Goal: Information Seeking & Learning: Learn about a topic

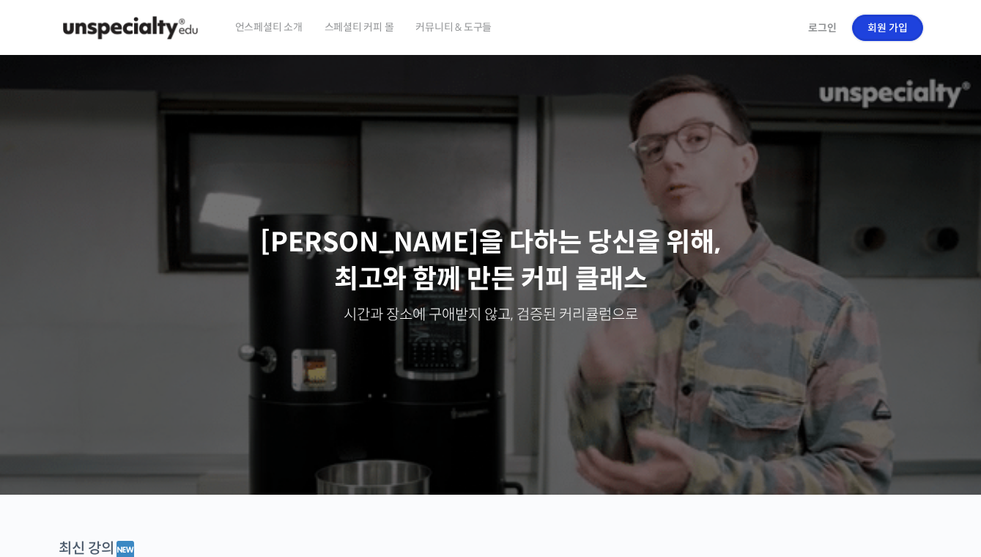
click at [874, 27] on link "회원 가입" at bounding box center [887, 28] width 71 height 26
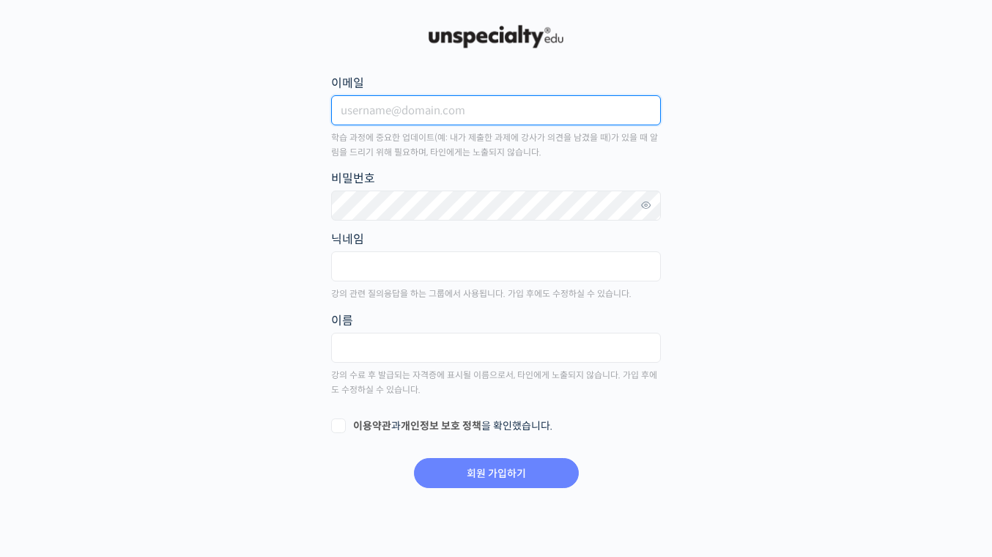
click at [413, 118] on input "이메일" at bounding box center [496, 110] width 330 height 30
type input "gktjr0147@gmail.com"
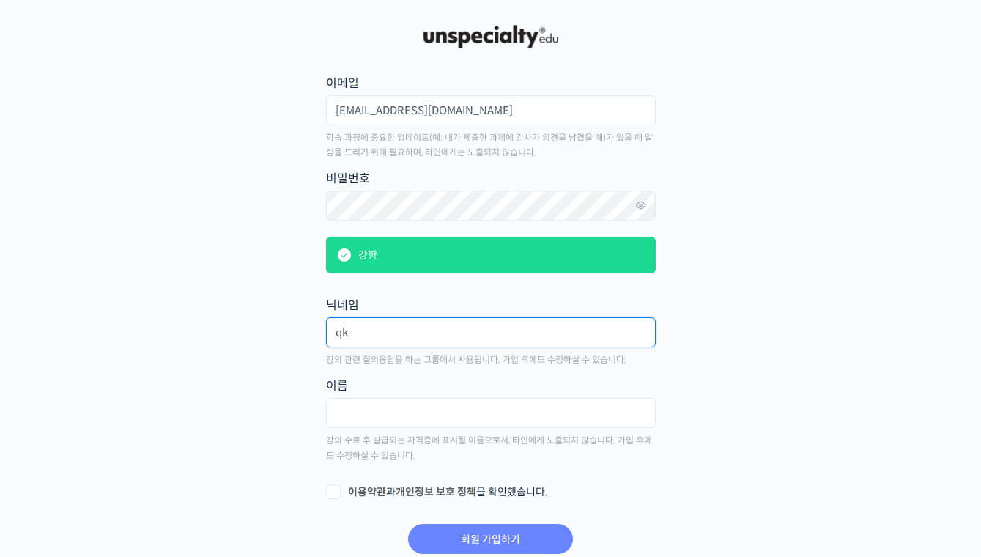
type input "q"
type input "포르사"
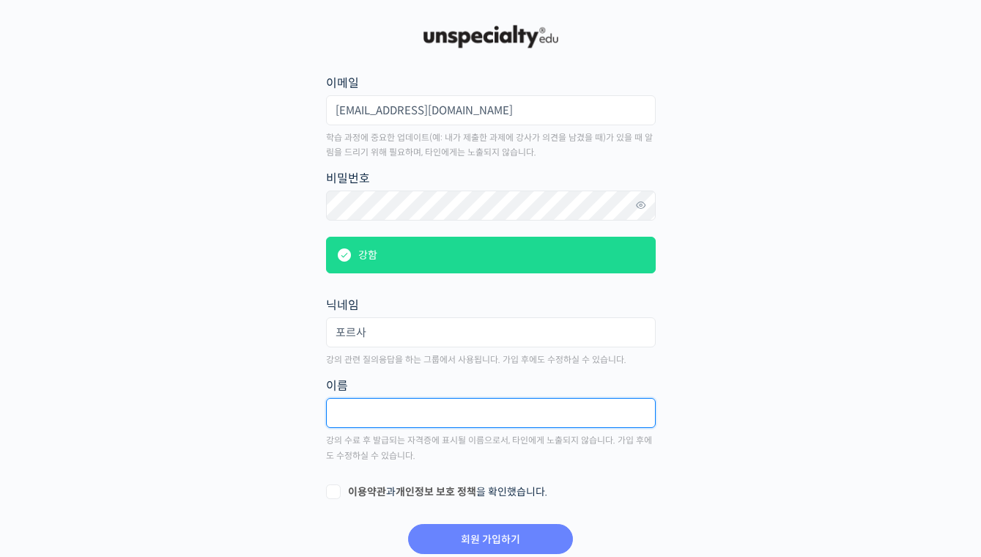
click at [399, 415] on input "text" at bounding box center [491, 413] width 330 height 30
type input "박하석"
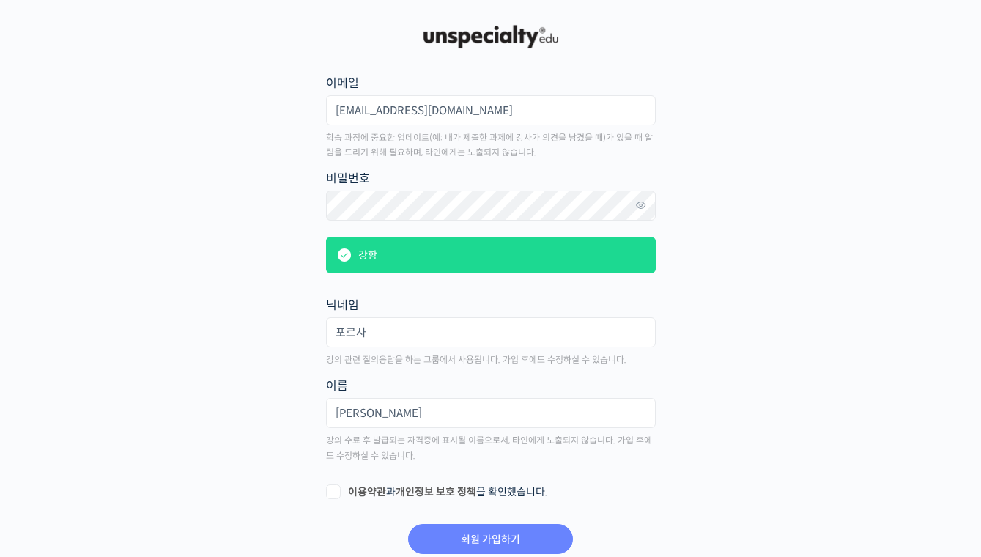
click at [334, 485] on label "이용약관 과 개인정보 보호 정책 을 확인했습니다." at bounding box center [491, 492] width 330 height 15
click at [334, 485] on input "이용약관 과 개인정보 보호 정책 을 확인했습니다." at bounding box center [331, 490] width 10 height 10
checkbox input "true"
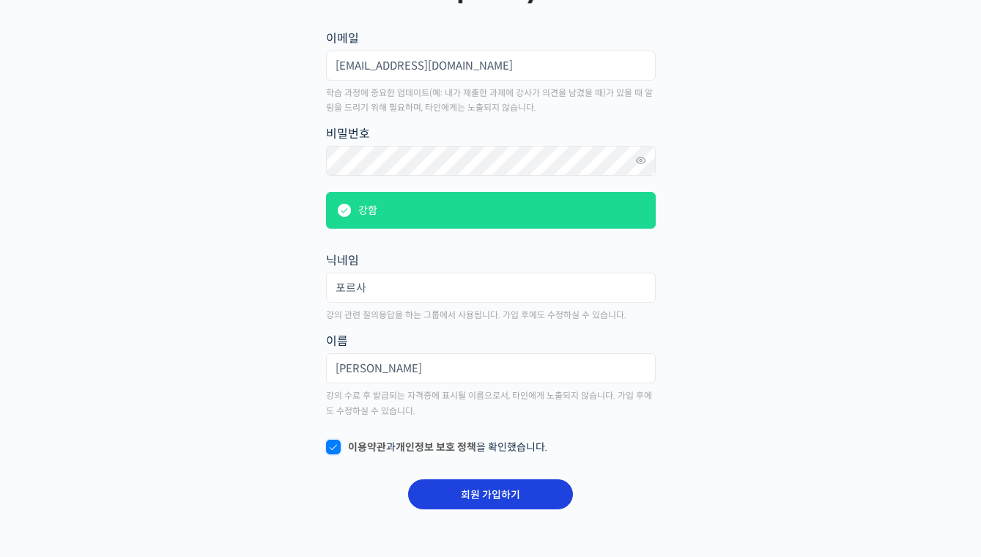
scroll to position [47, 0]
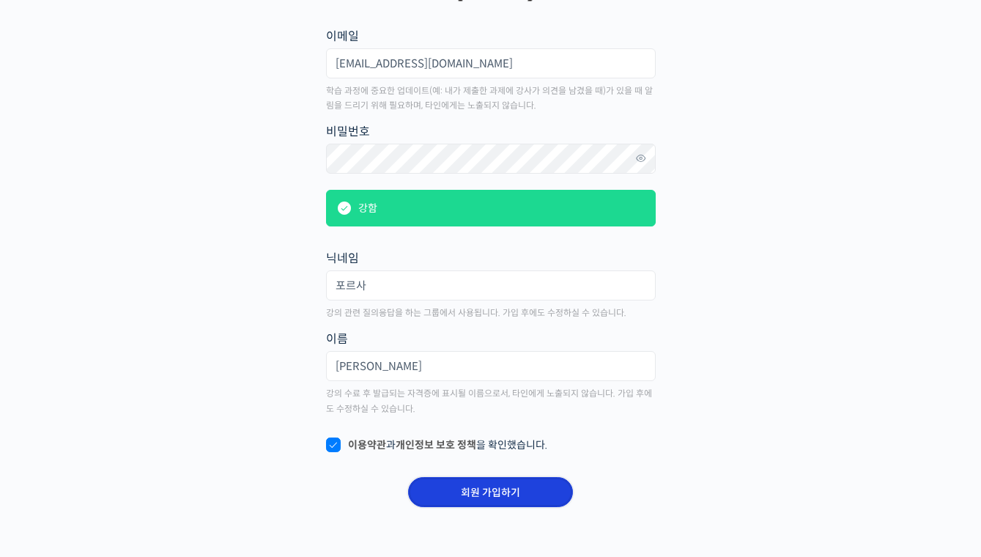
click at [471, 493] on input "회원 가입하기" at bounding box center [490, 492] width 165 height 30
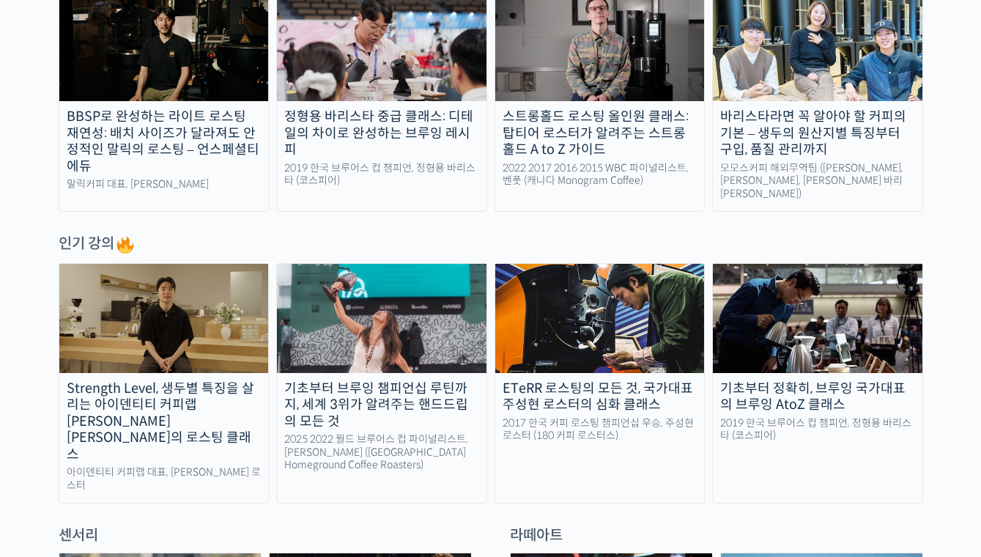
scroll to position [586, 0]
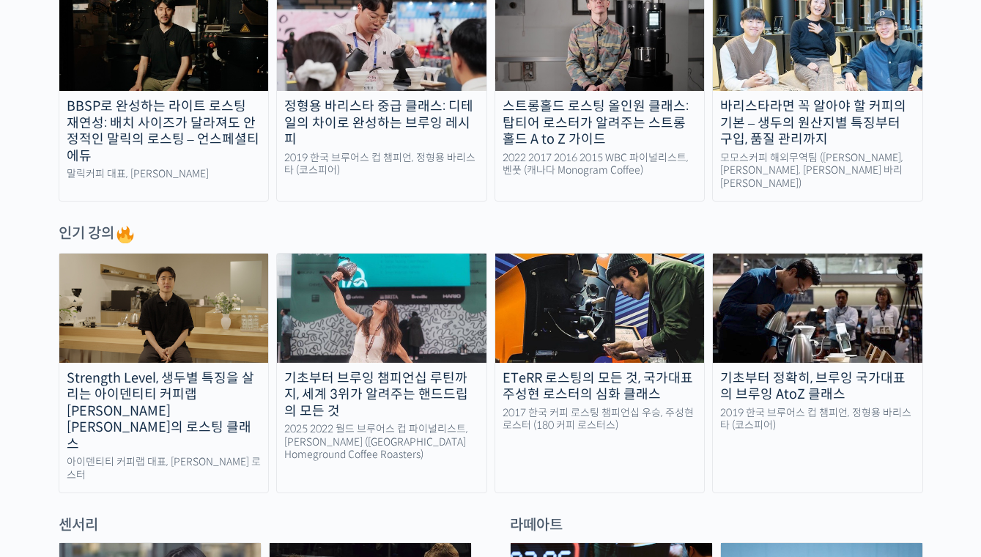
click at [363, 379] on div "기초부터 브루잉 챔피언십 루틴까지, 세계 3위가 알려주는 핸드드립의 모든 것" at bounding box center [382, 395] width 210 height 50
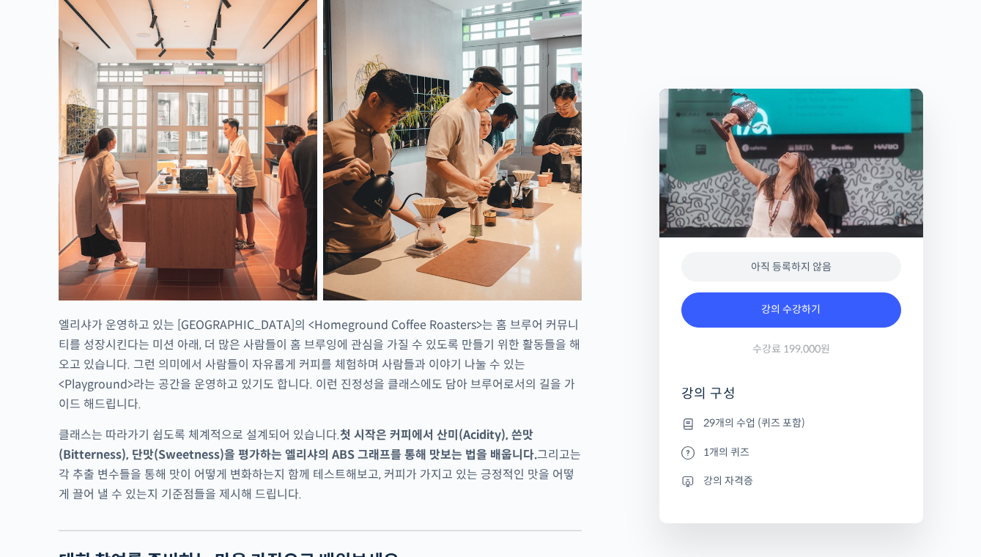
scroll to position [2419, 0]
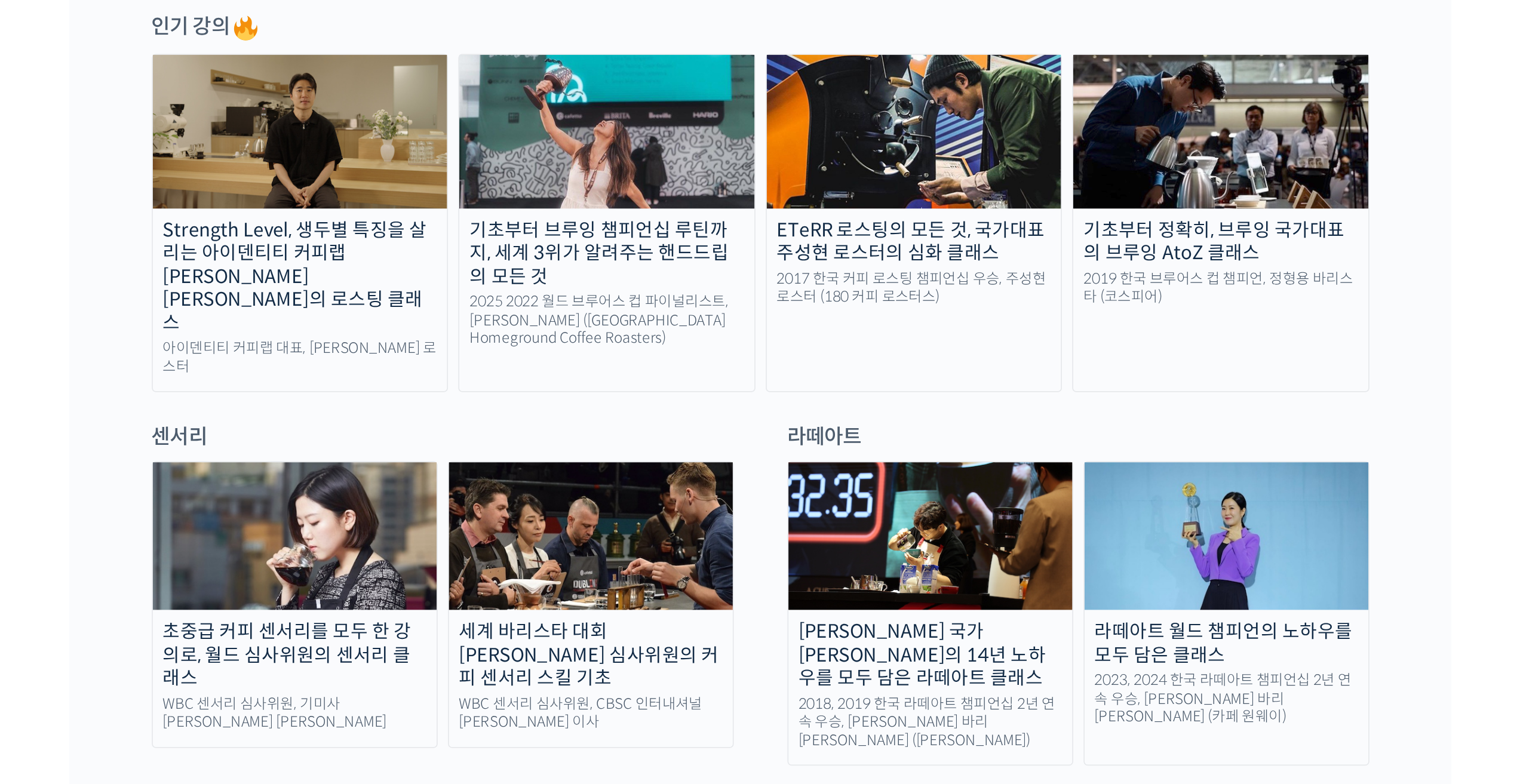
scroll to position [657, 0]
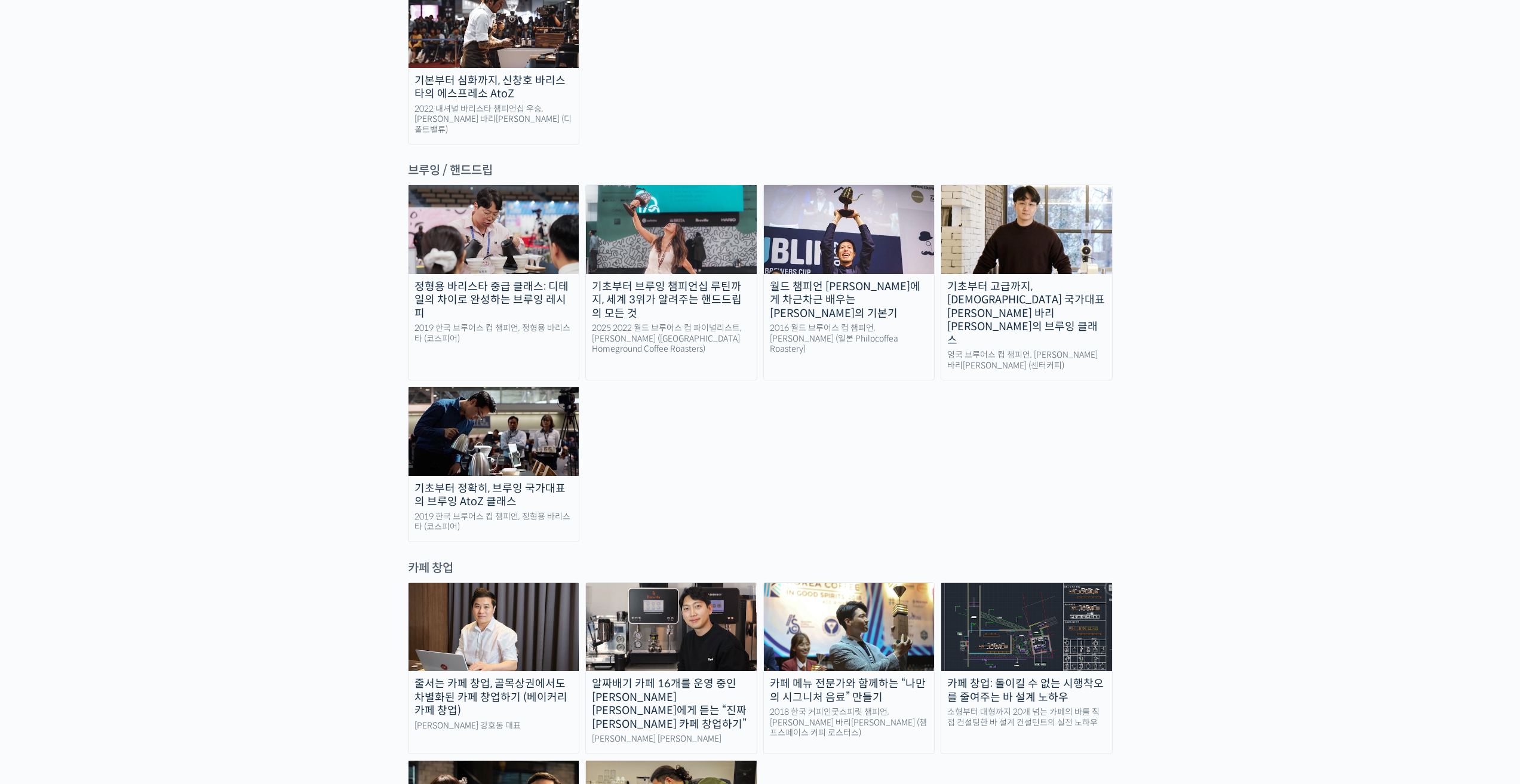
scroll to position [1792, 0]
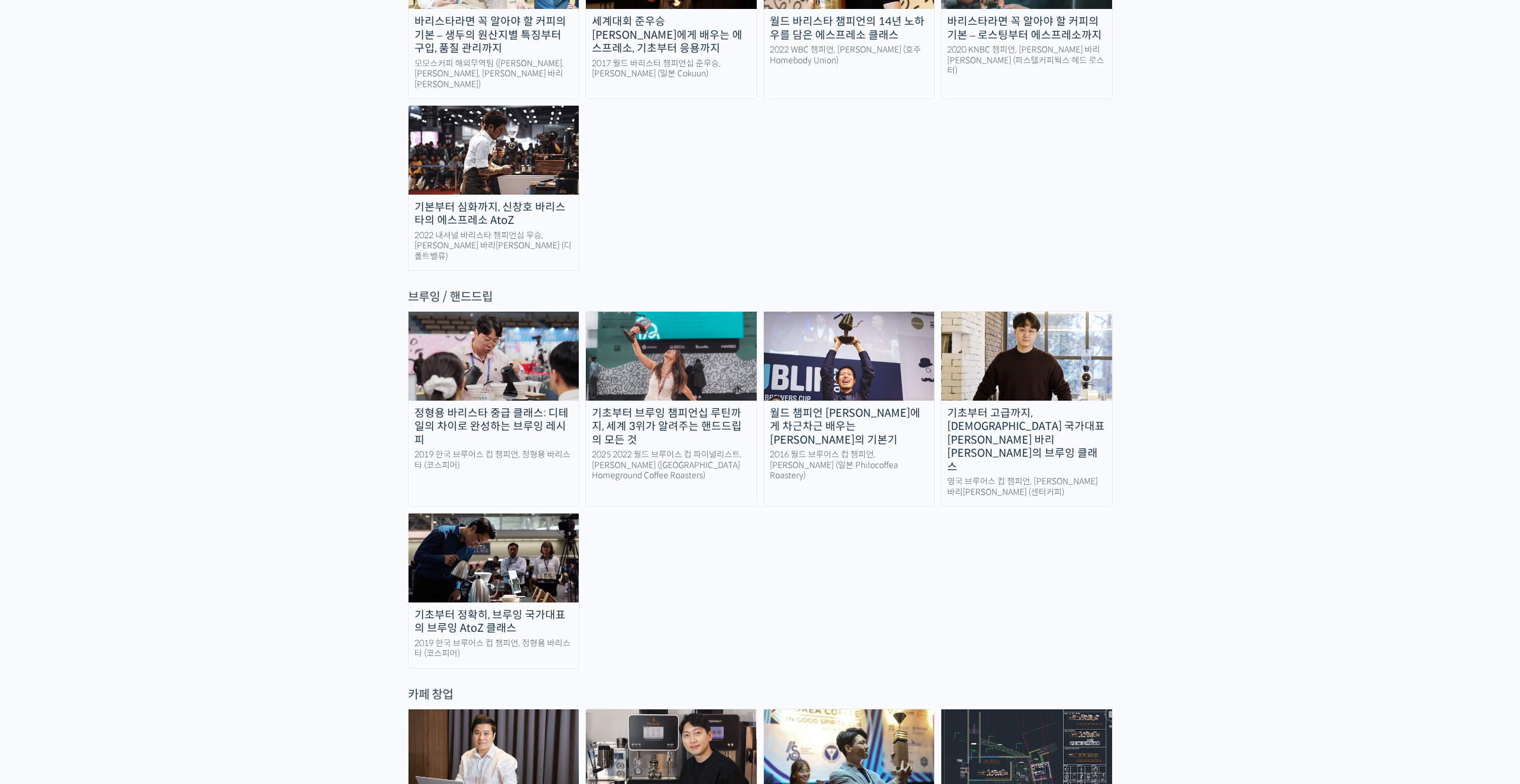
click at [549, 407] on div "정형용 바리스타 중급 클래스: 디테일의 차이로 완성하는 브루잉 레시피" at bounding box center [494, 427] width 171 height 41
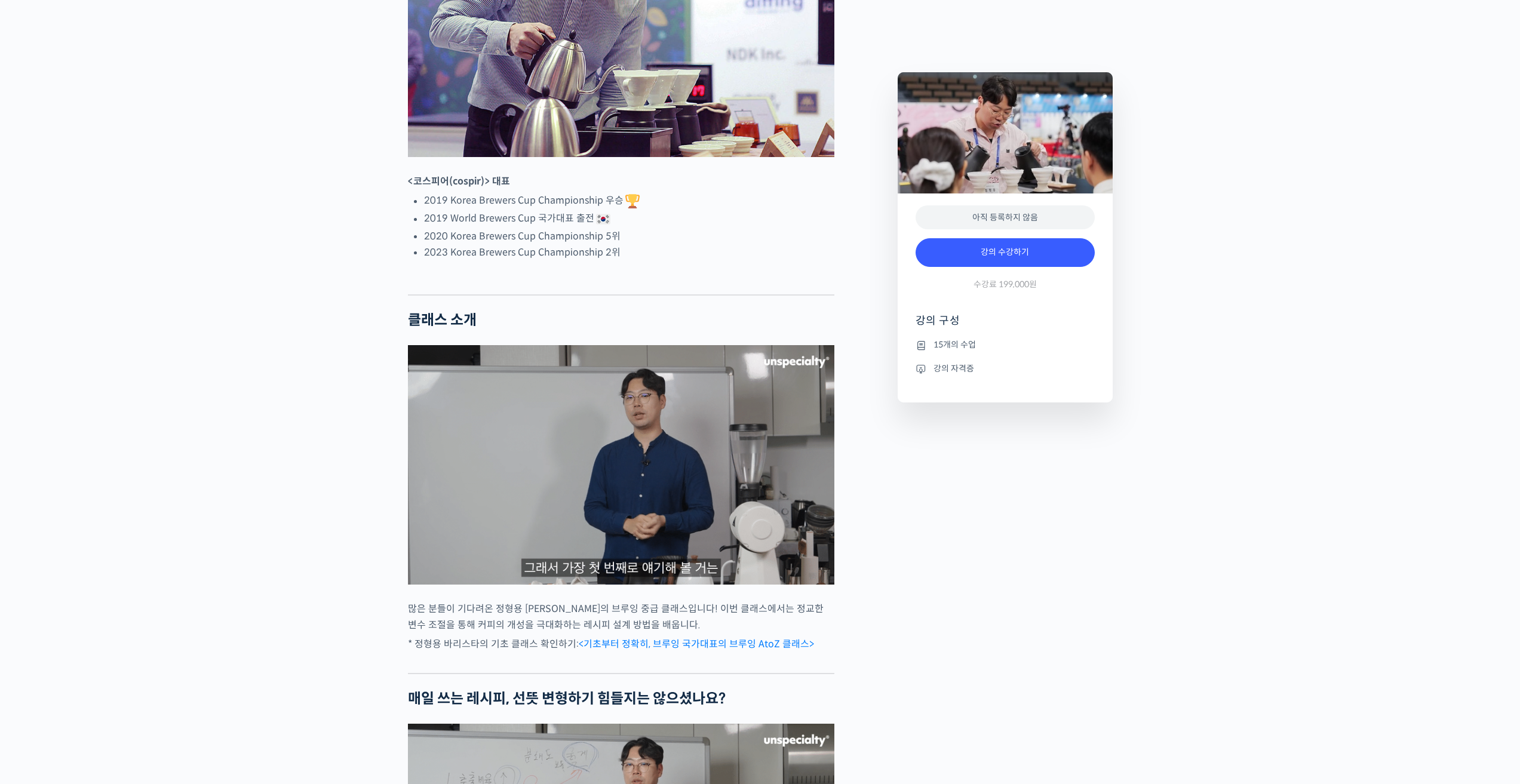
scroll to position [717, 0]
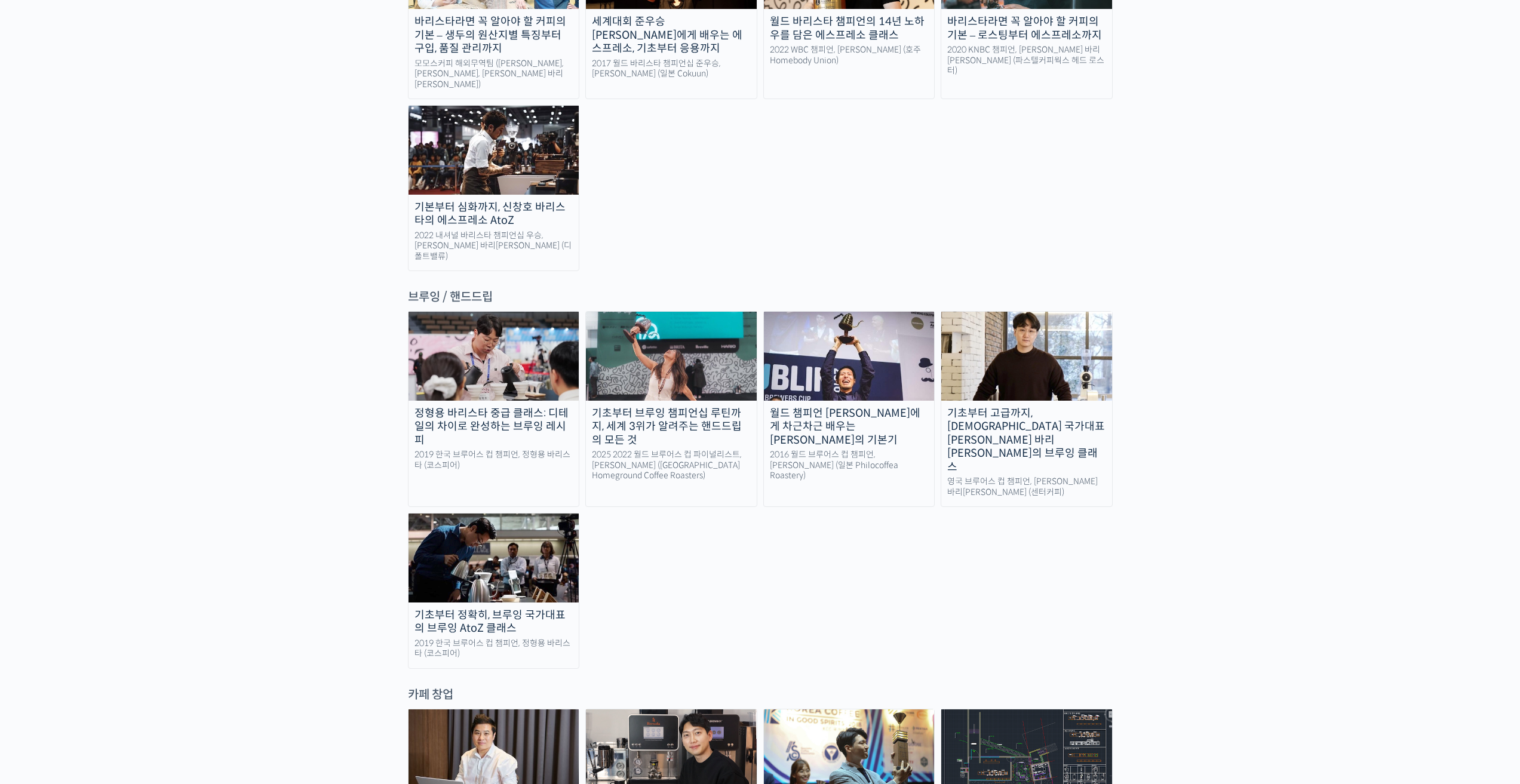
click at [497, 513] on link "기초부터 정확히, 브루잉 국가대표의 브루잉 AtoZ 클래스 2019 한국 브루어스 컵 챔피언, 정형용 바리스타 (코스피어)" at bounding box center [494, 591] width 172 height 156
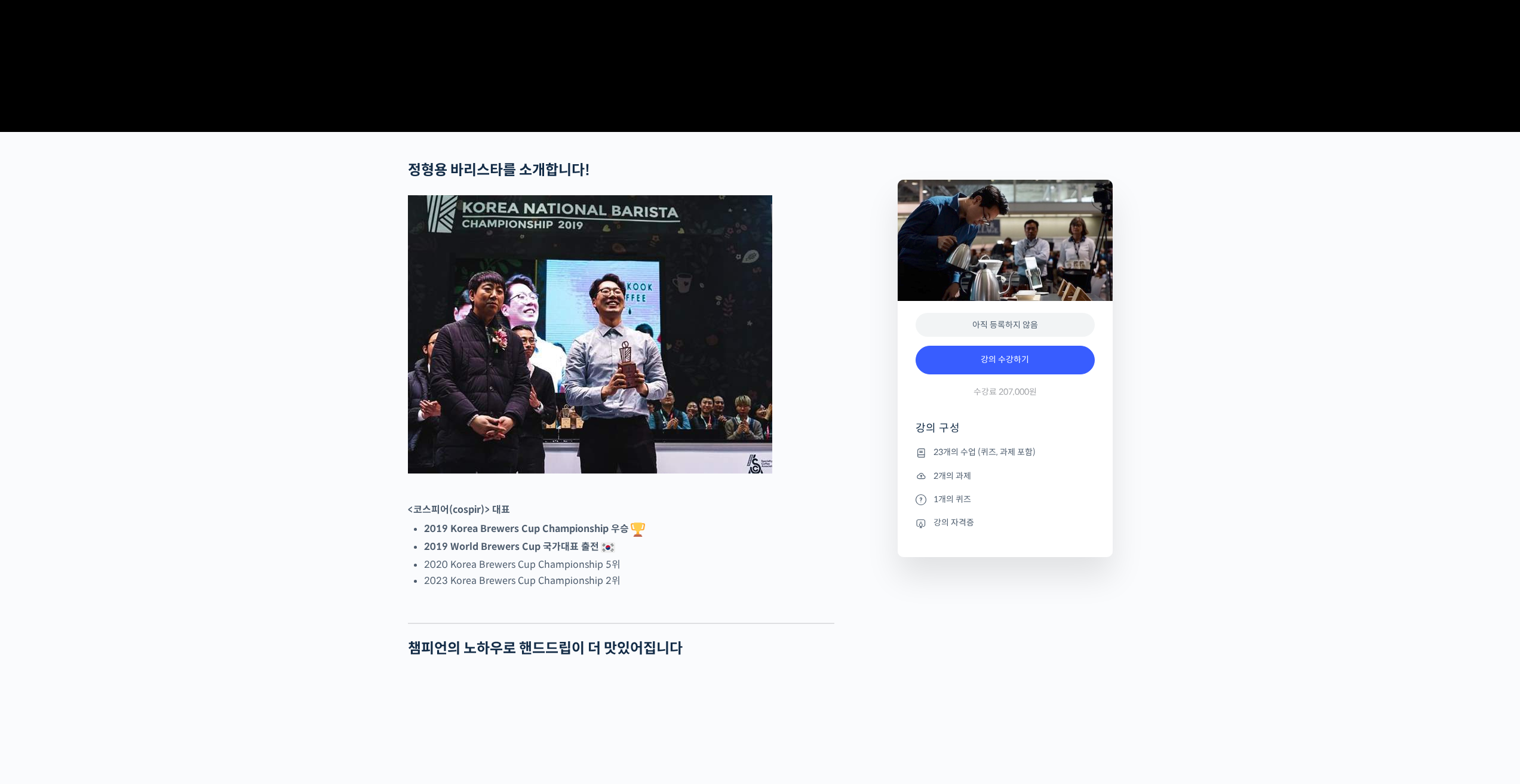
scroll to position [359, 0]
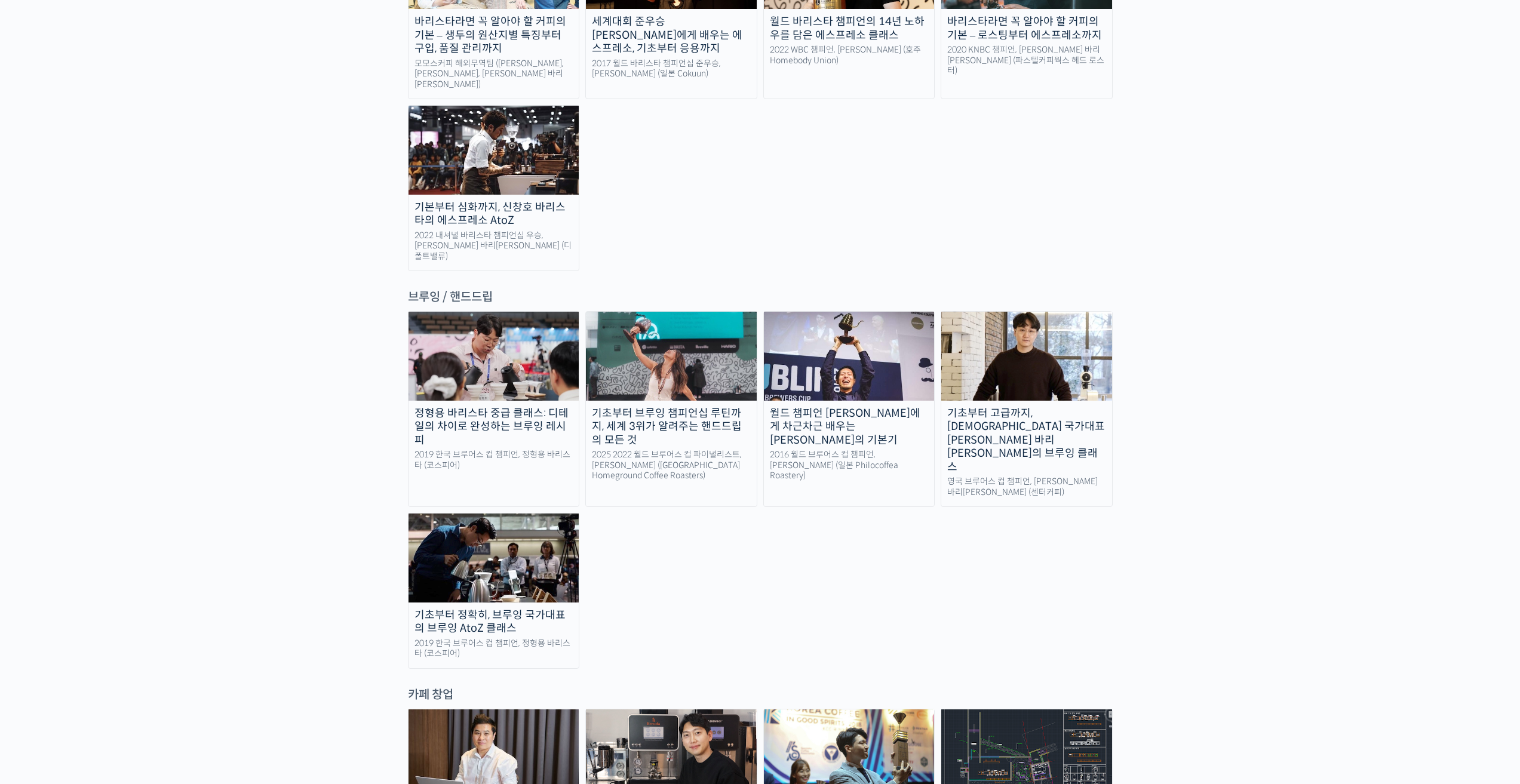
click at [886, 407] on div "월드 챔피언 [PERSON_NAME]에게 차근차근 배우는 [PERSON_NAME]의 기본기" at bounding box center [850, 427] width 171 height 41
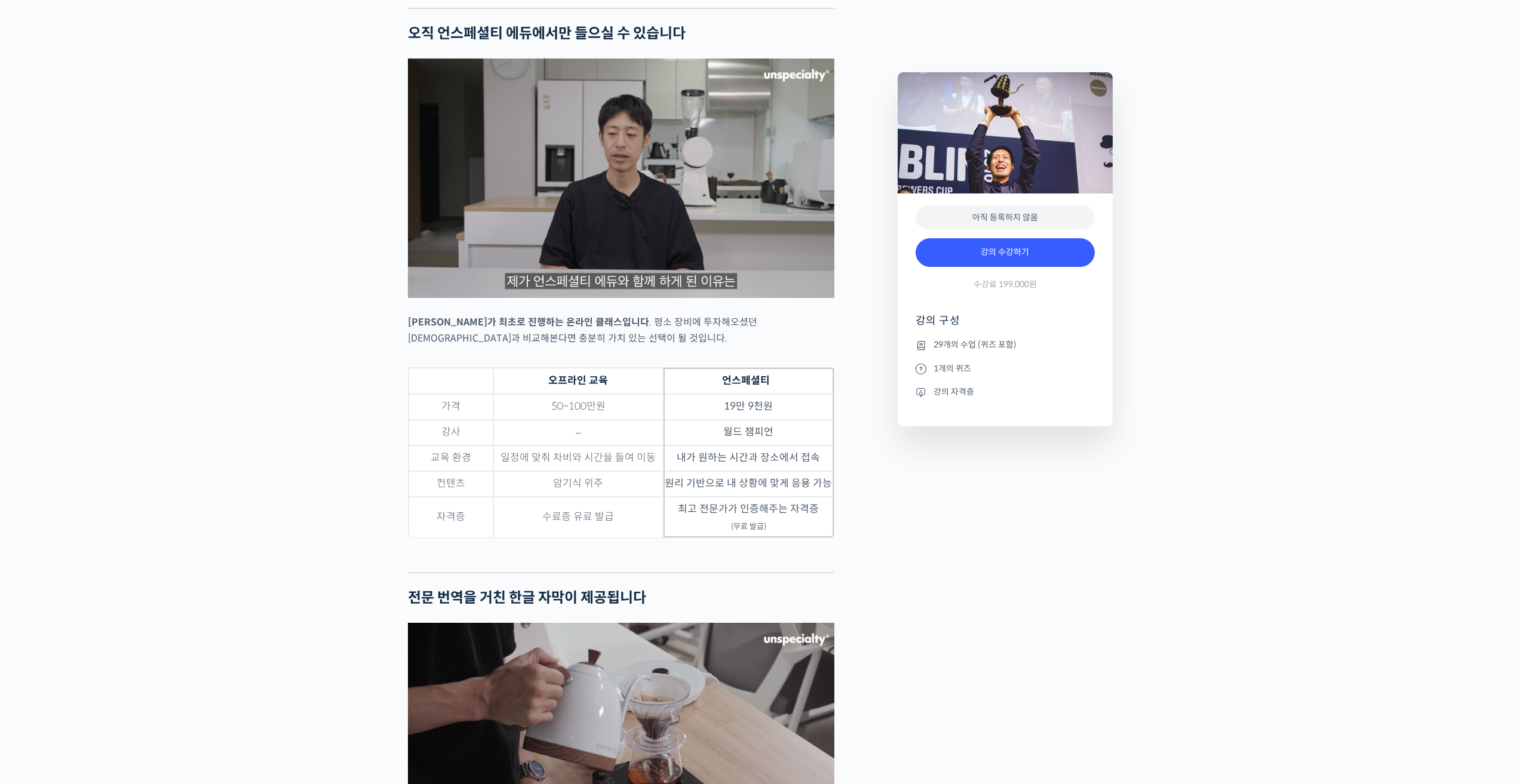
scroll to position [3226, 0]
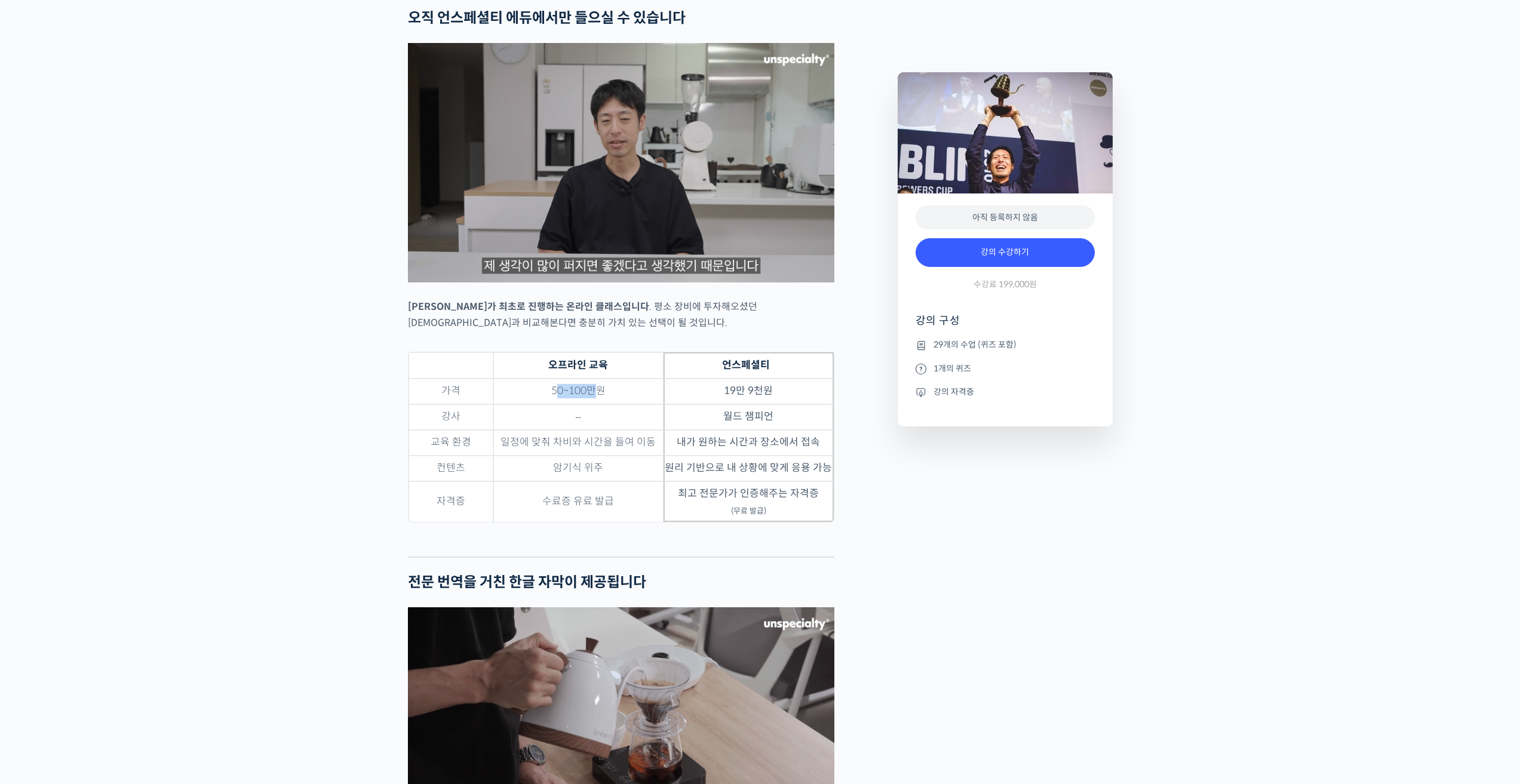
drag, startPoint x: 593, startPoint y: 376, endPoint x: 558, endPoint y: 375, distance: 35.0
click at [558, 379] on td "50~100만원" at bounding box center [578, 392] width 170 height 26
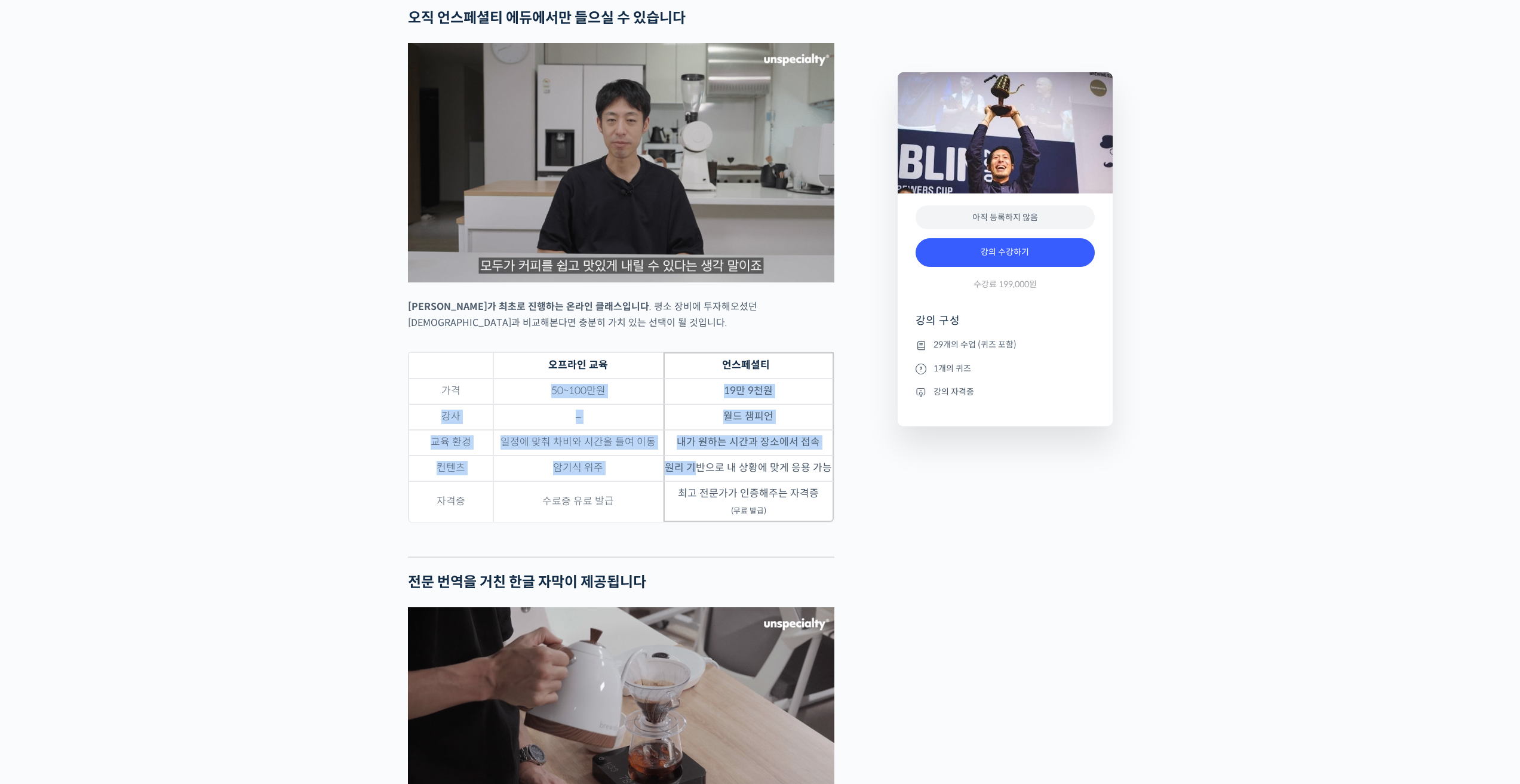
drag, startPoint x: 525, startPoint y: 372, endPoint x: 699, endPoint y: 447, distance: 189.5
click at [699, 447] on tbody "가격 50~100만원 19만 9천원 강사 – 월드 챔피언 교육 환경 일정에 맞춰 차비와 시간을 들여 이동 내가 원하는 시간과 장소에서 접속 컨…" at bounding box center [621, 451] width 425 height 143
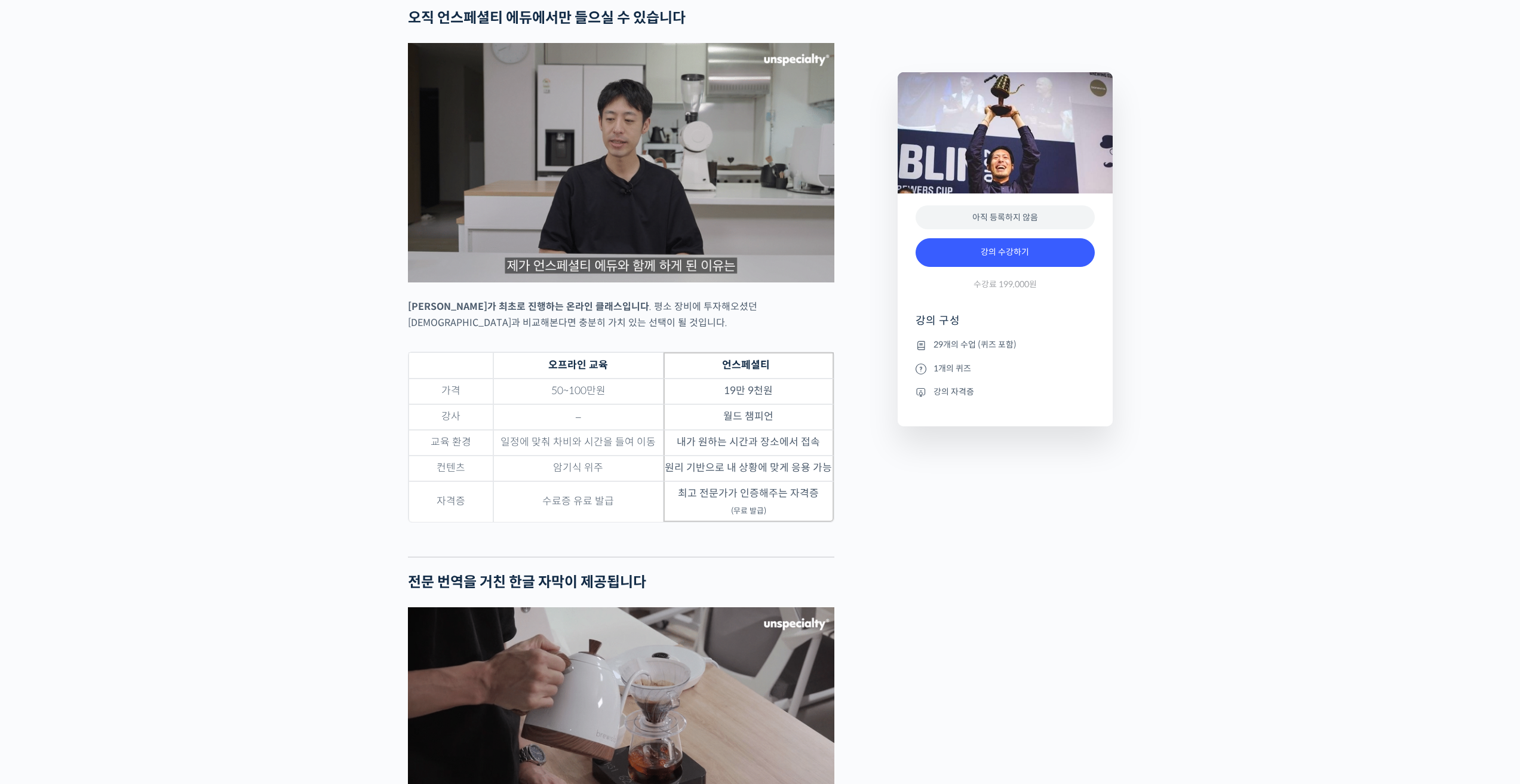
click at [795, 484] on td "최고 전문가가 인증해주는 자격증 (무료 발급)" at bounding box center [748, 502] width 170 height 41
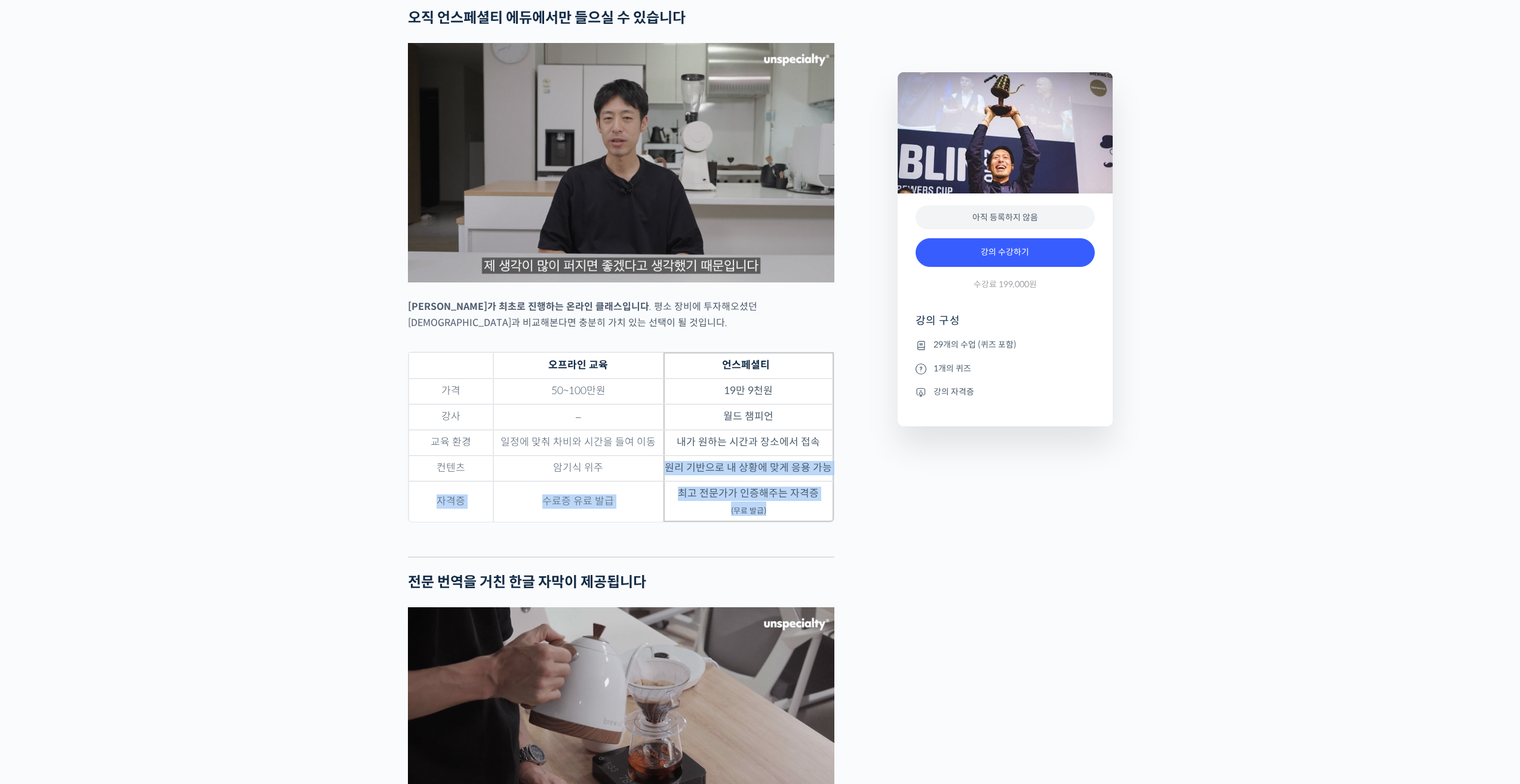
drag, startPoint x: 773, startPoint y: 489, endPoint x: 650, endPoint y: 456, distance: 127.3
click at [650, 456] on tbody "가격 50~100만원 19만 9천원 강사 – 월드 챔피언 교육 환경 일정에 맞춰 차비와 시간을 들여 이동 내가 원하는 시간과 장소에서 접속 컨…" at bounding box center [621, 451] width 425 height 143
drag, startPoint x: 650, startPoint y: 456, endPoint x: 659, endPoint y: 456, distance: 9.0
click at [650, 456] on td "암기식 위주" at bounding box center [578, 469] width 170 height 26
click at [677, 482] on td "최고 전문가가 인증해주는 자격증 (무료 발급)" at bounding box center [748, 502] width 170 height 41
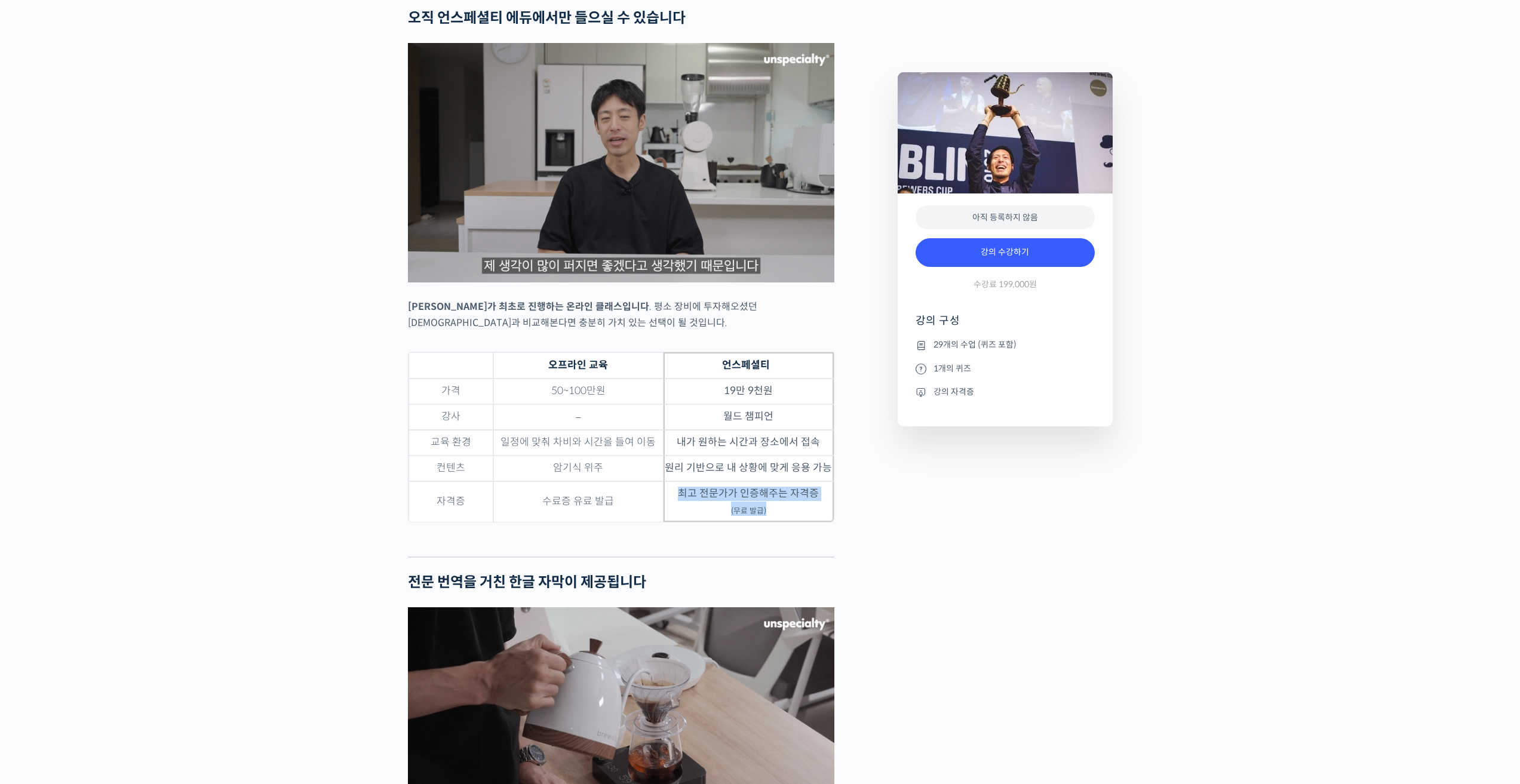
drag, startPoint x: 681, startPoint y: 479, endPoint x: 776, endPoint y: 495, distance: 96.3
click at [776, 495] on td "최고 전문가가 인증해주는 자격증 (무료 발급)" at bounding box center [748, 502] width 170 height 41
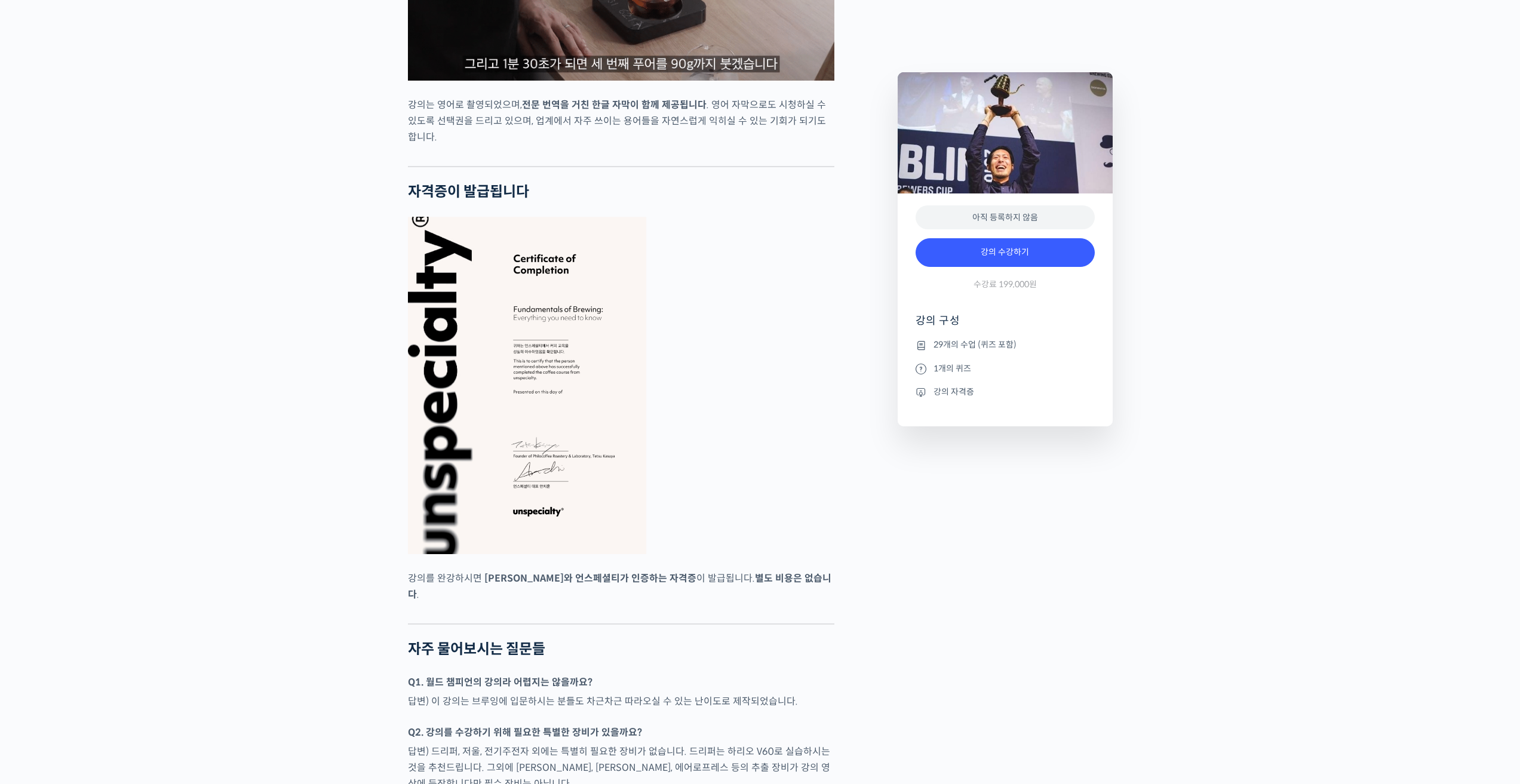
scroll to position [4002, 0]
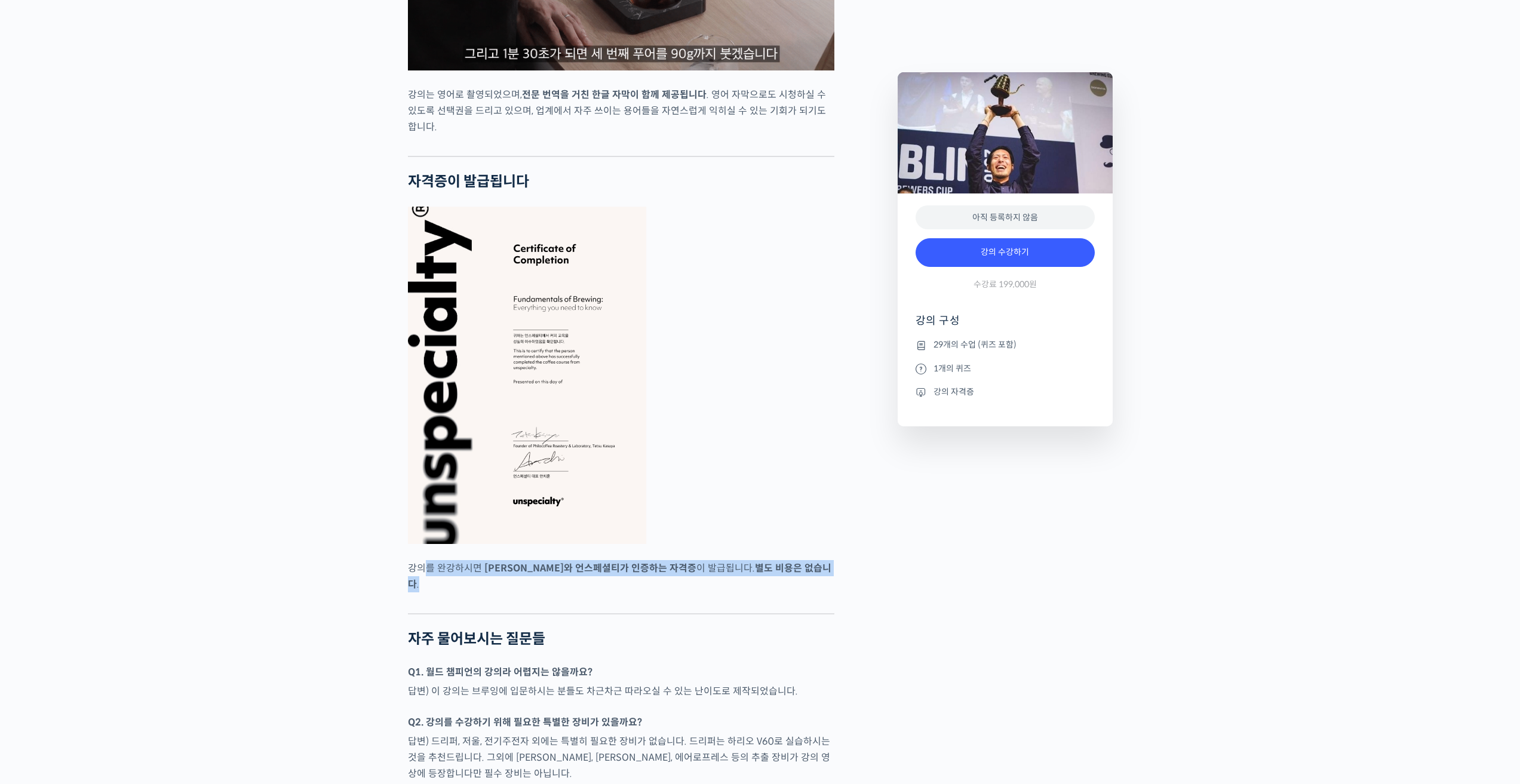
drag, startPoint x: 421, startPoint y: 552, endPoint x: 843, endPoint y: 560, distance: 422.1
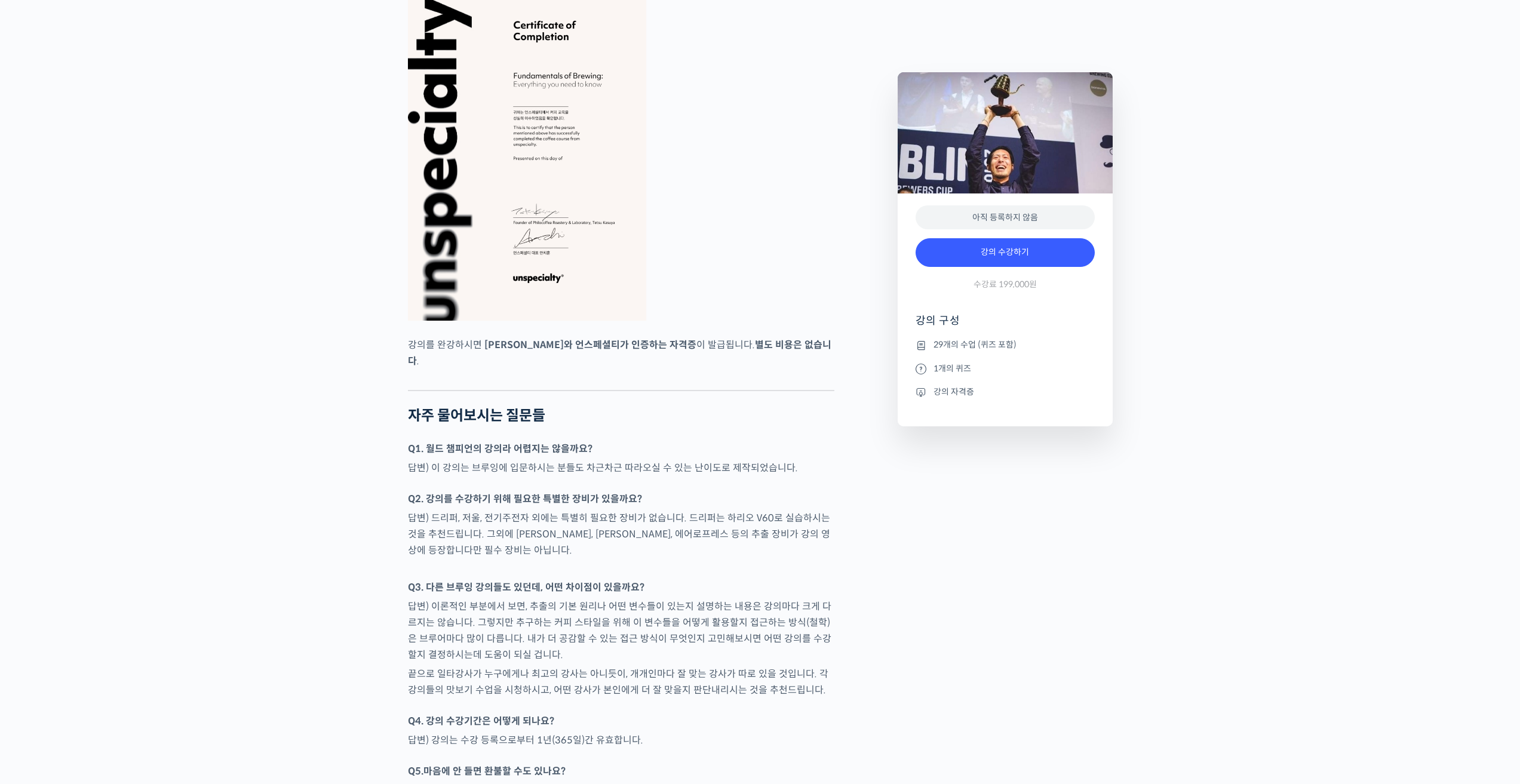
scroll to position [4420, 0]
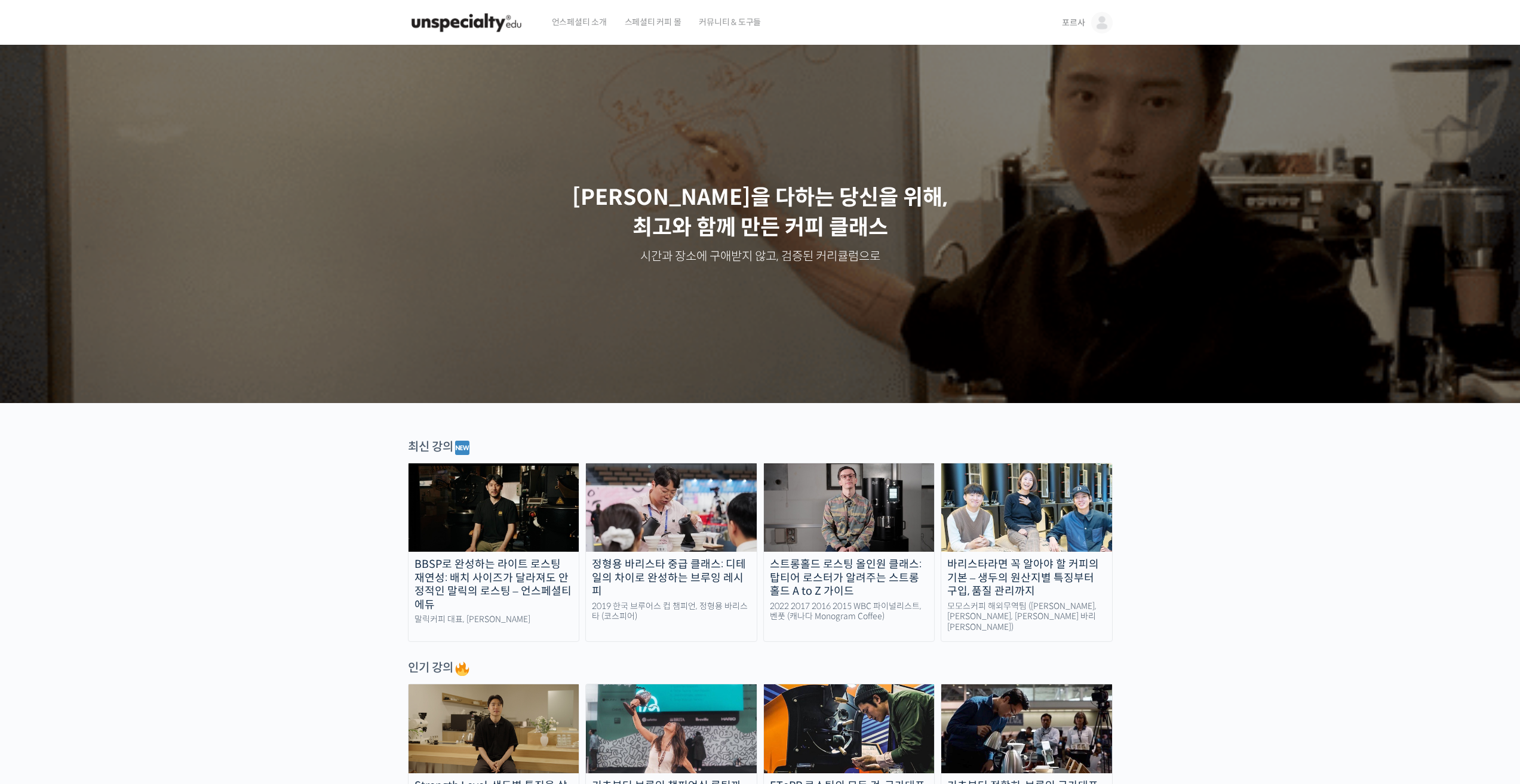
click at [424, 592] on div "BBSP로 완성하는 라이트 로스팅 재연성: 배치 사이즈가 달라져도 안정적인 말릭의 로스팅 – 언스페셜티 에듀" at bounding box center [494, 585] width 171 height 54
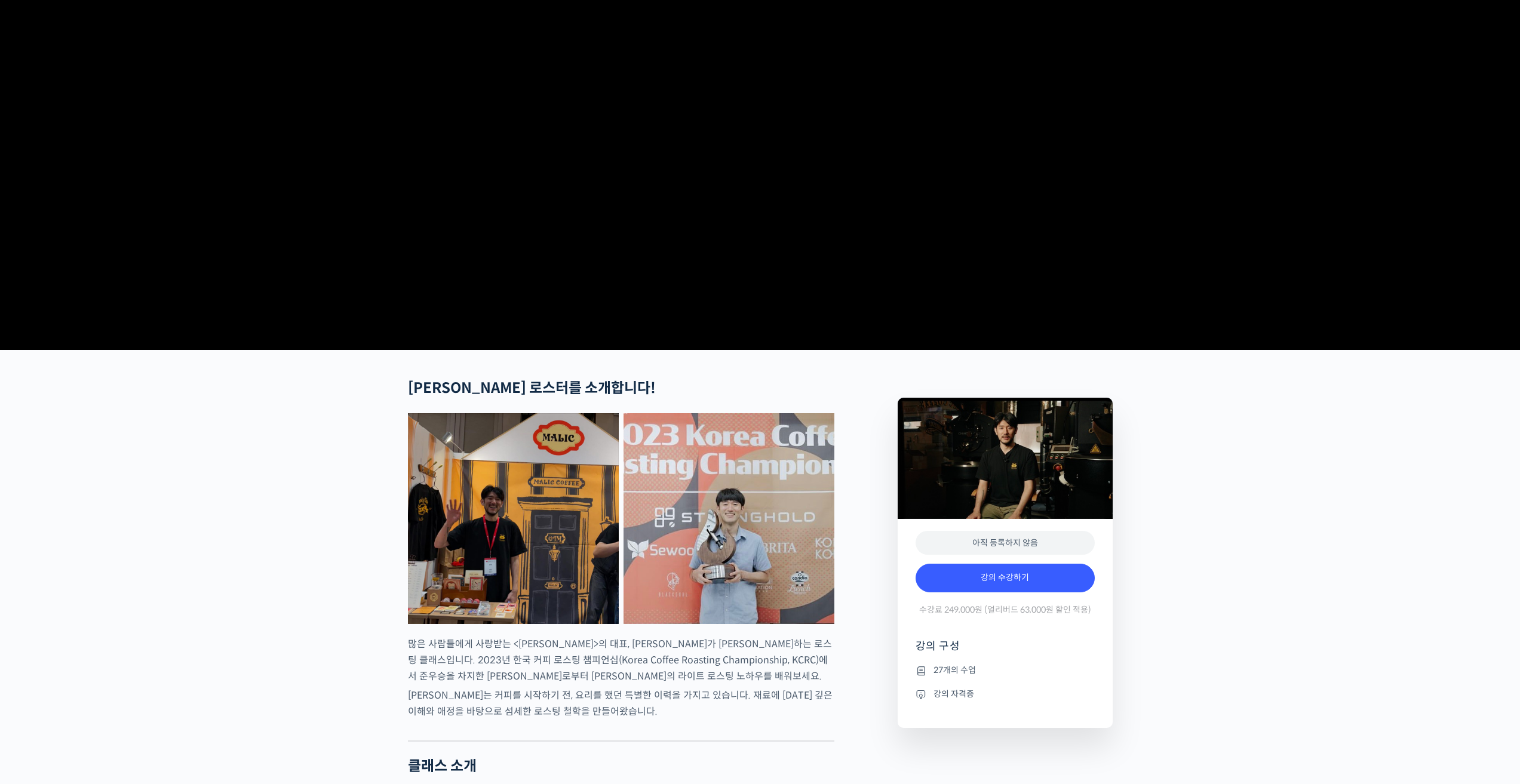
scroll to position [120, 0]
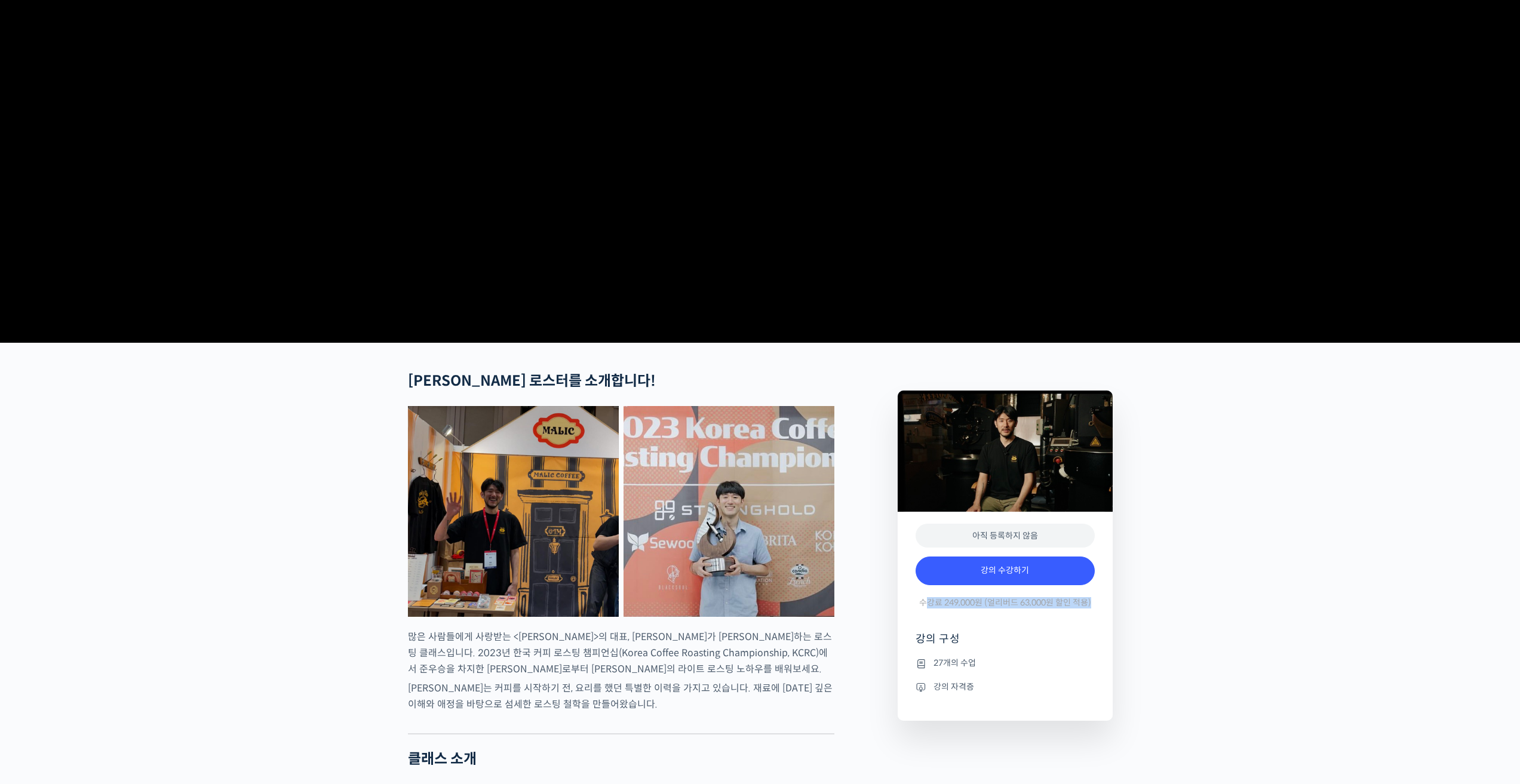
drag, startPoint x: 957, startPoint y: 646, endPoint x: 1144, endPoint y: 650, distance: 187.0
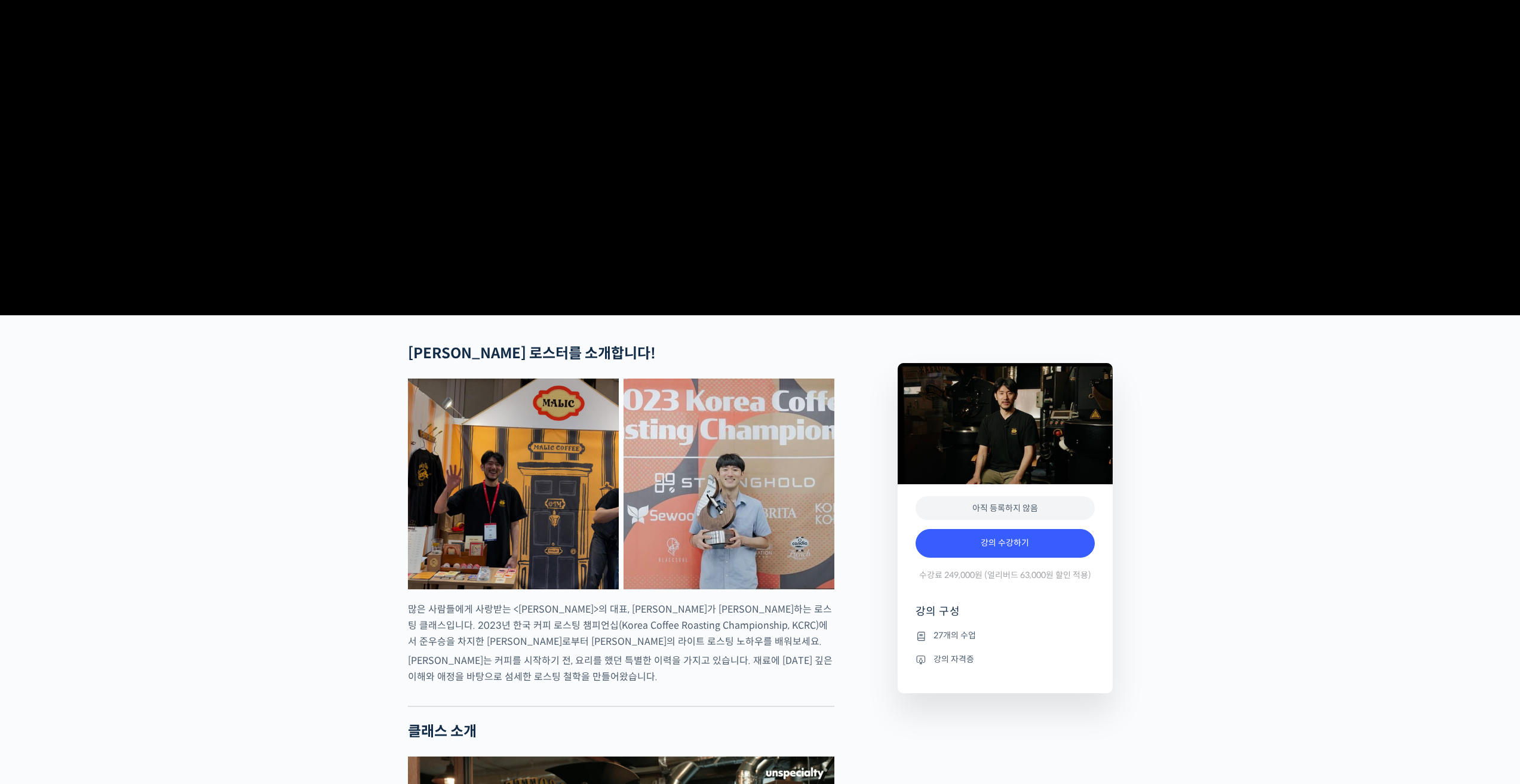
scroll to position [239, 0]
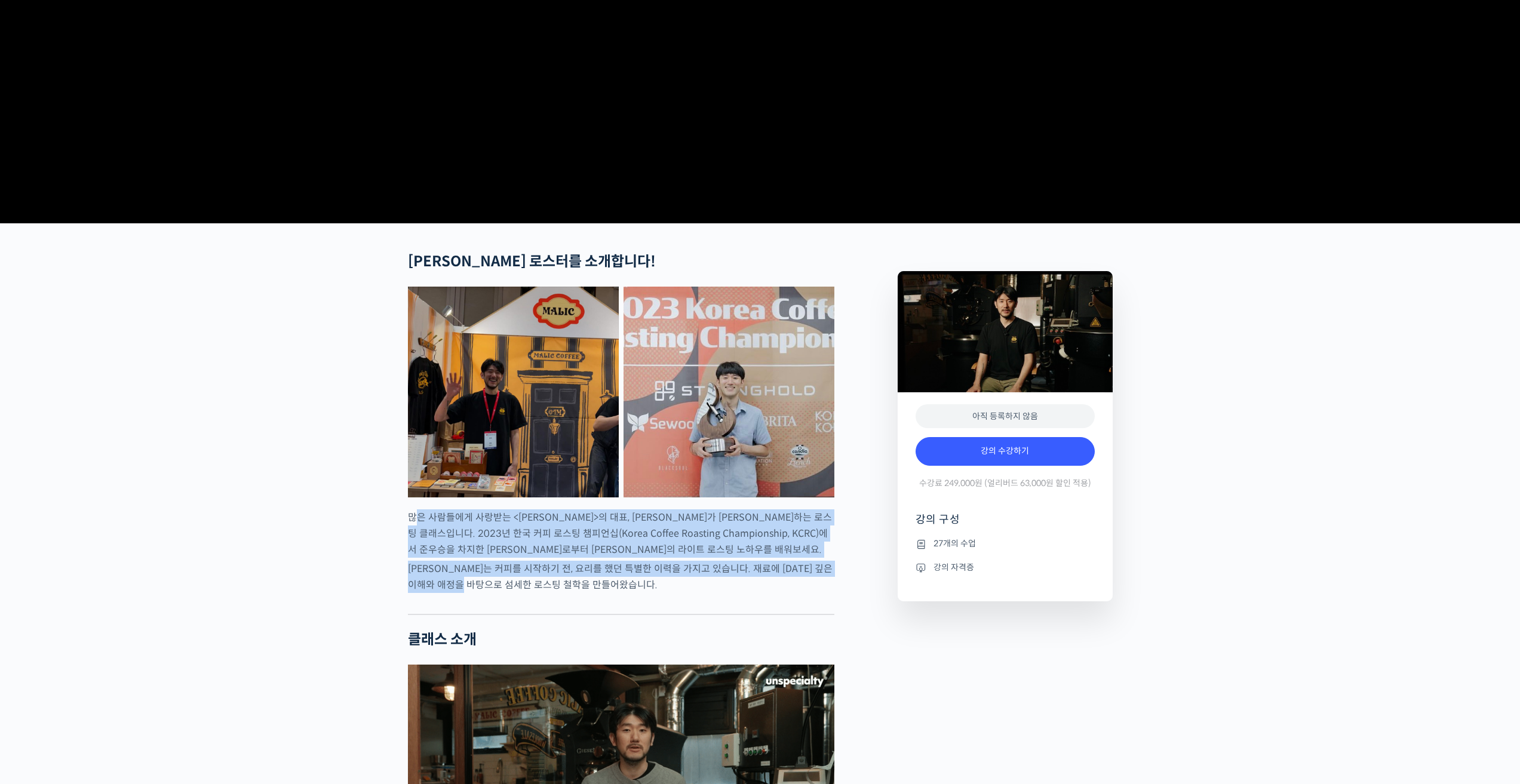
drag, startPoint x: 413, startPoint y: 567, endPoint x: 493, endPoint y: 628, distance: 100.6
click at [492, 593] on p "최철 로스터는 커피를 시작하기 전, 요리를 했던 특별한 이력을 가지고 있습니다. 재료에 대한 깊은 이해와 애정을 바탕으로 섬세한 로스팅 철학을…" at bounding box center [621, 577] width 426 height 33
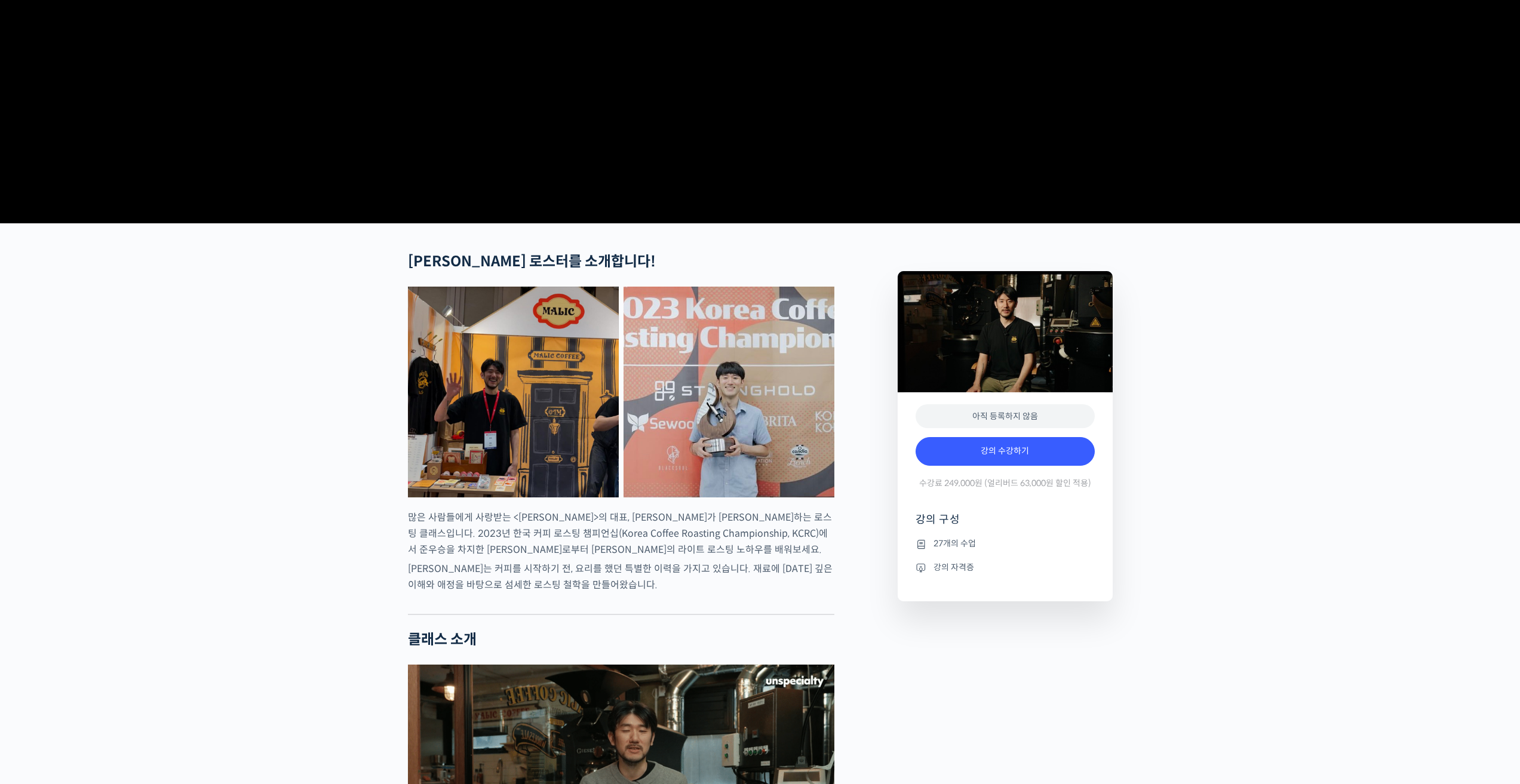
click at [495, 614] on div at bounding box center [621, 606] width 426 height 18
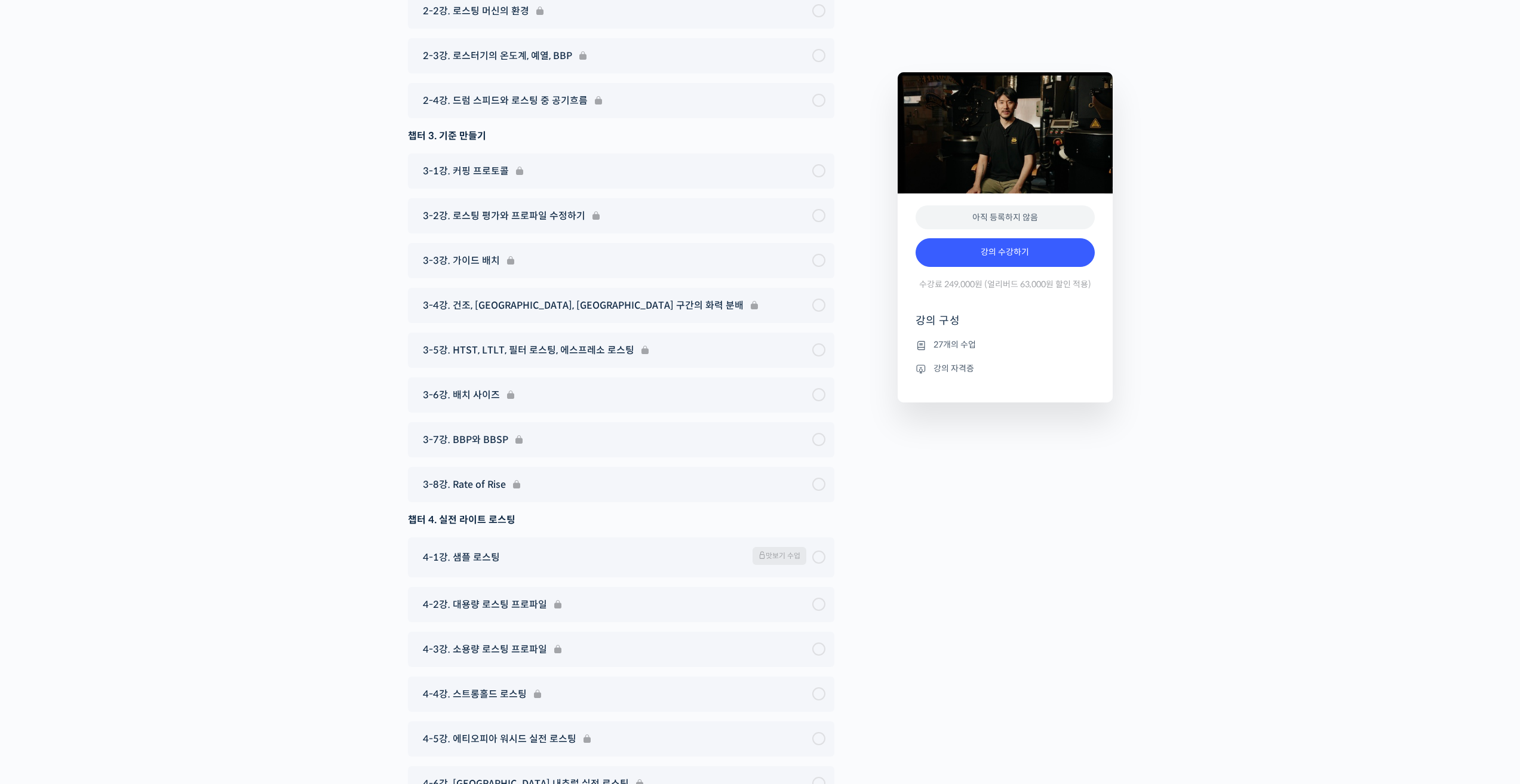
scroll to position [4958, 0]
click at [822, 455] on div "3-7강. BBP와 BBSP" at bounding box center [621, 437] width 426 height 35
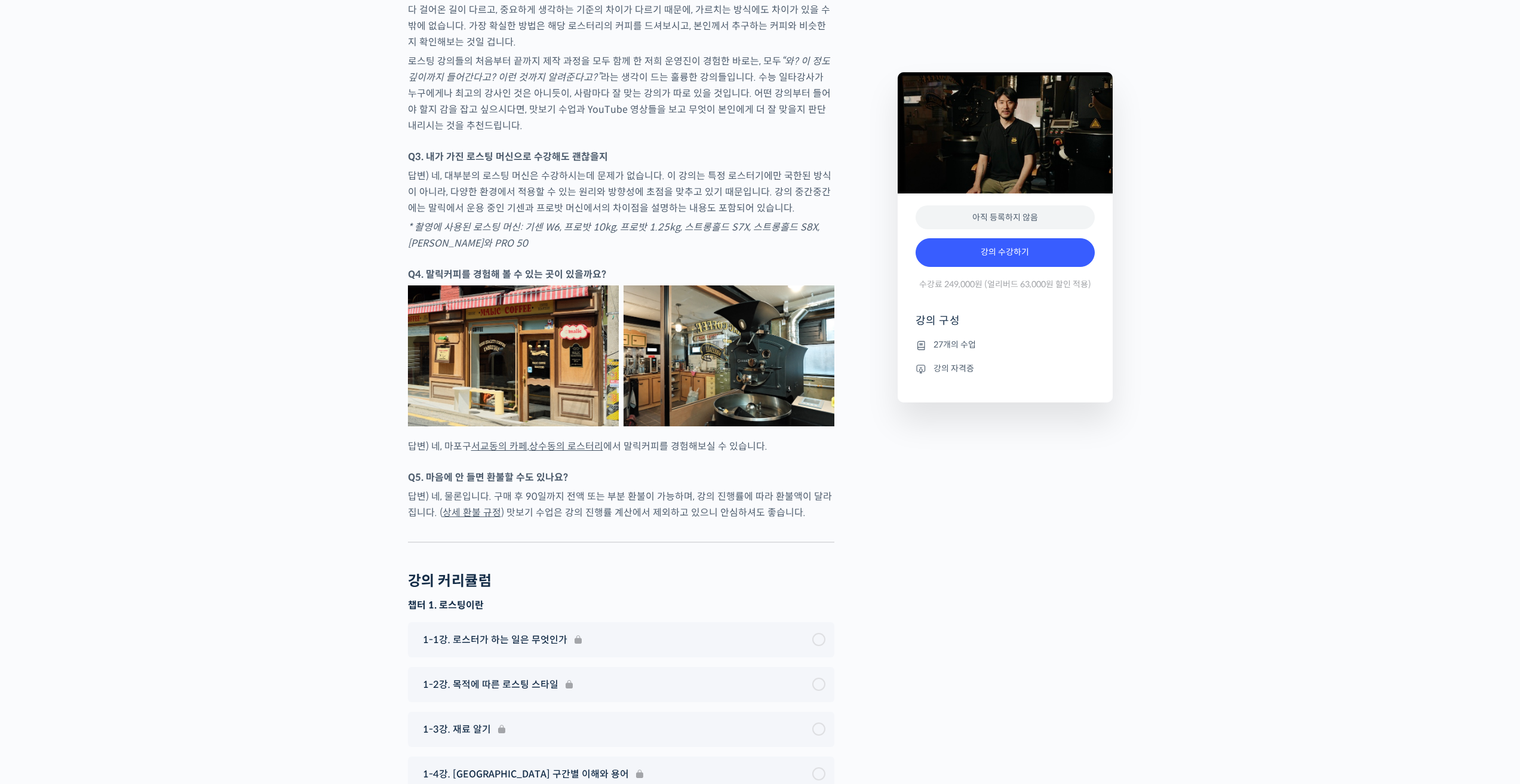
scroll to position [4010, 0]
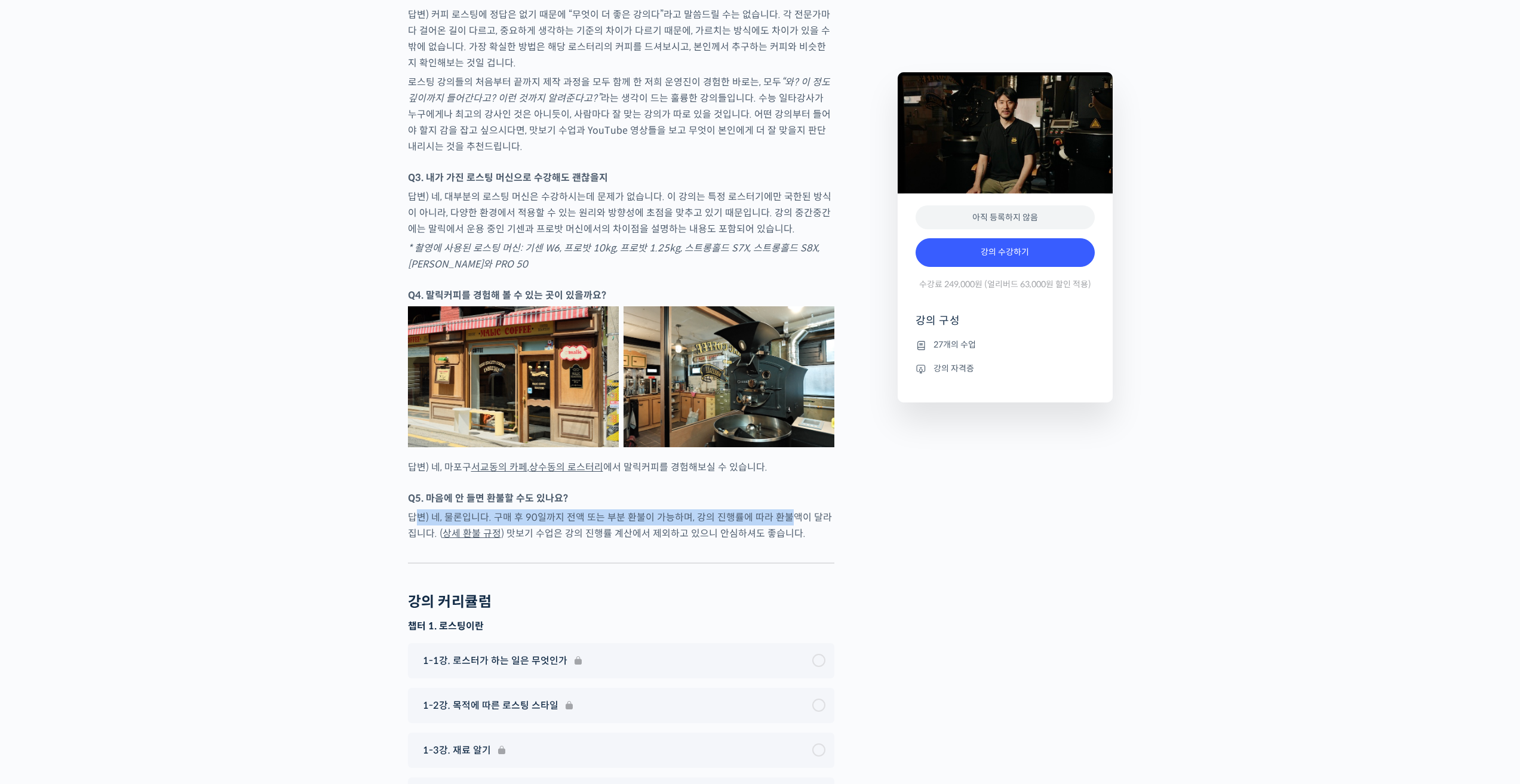
drag, startPoint x: 420, startPoint y: 544, endPoint x: 782, endPoint y: 549, distance: 362.0
click at [782, 542] on p "답변) 네, 물론입니다. 구매 후 90일까지 전액 또는 부분 환불이 가능하며, 강의 진행률에 따라 환불액이 달라집니다. ( 상세 환불 규정 )…" at bounding box center [621, 526] width 426 height 33
drag, startPoint x: 787, startPoint y: 562, endPoint x: 471, endPoint y: 538, distance: 316.9
click at [471, 538] on p "답변) 네, 물론입니다. 구매 후 90일까지 전액 또는 부분 환불이 가능하며, 강의 진행률에 따라 환불액이 달라집니다. ( 상세 환불 규정 )…" at bounding box center [621, 526] width 426 height 33
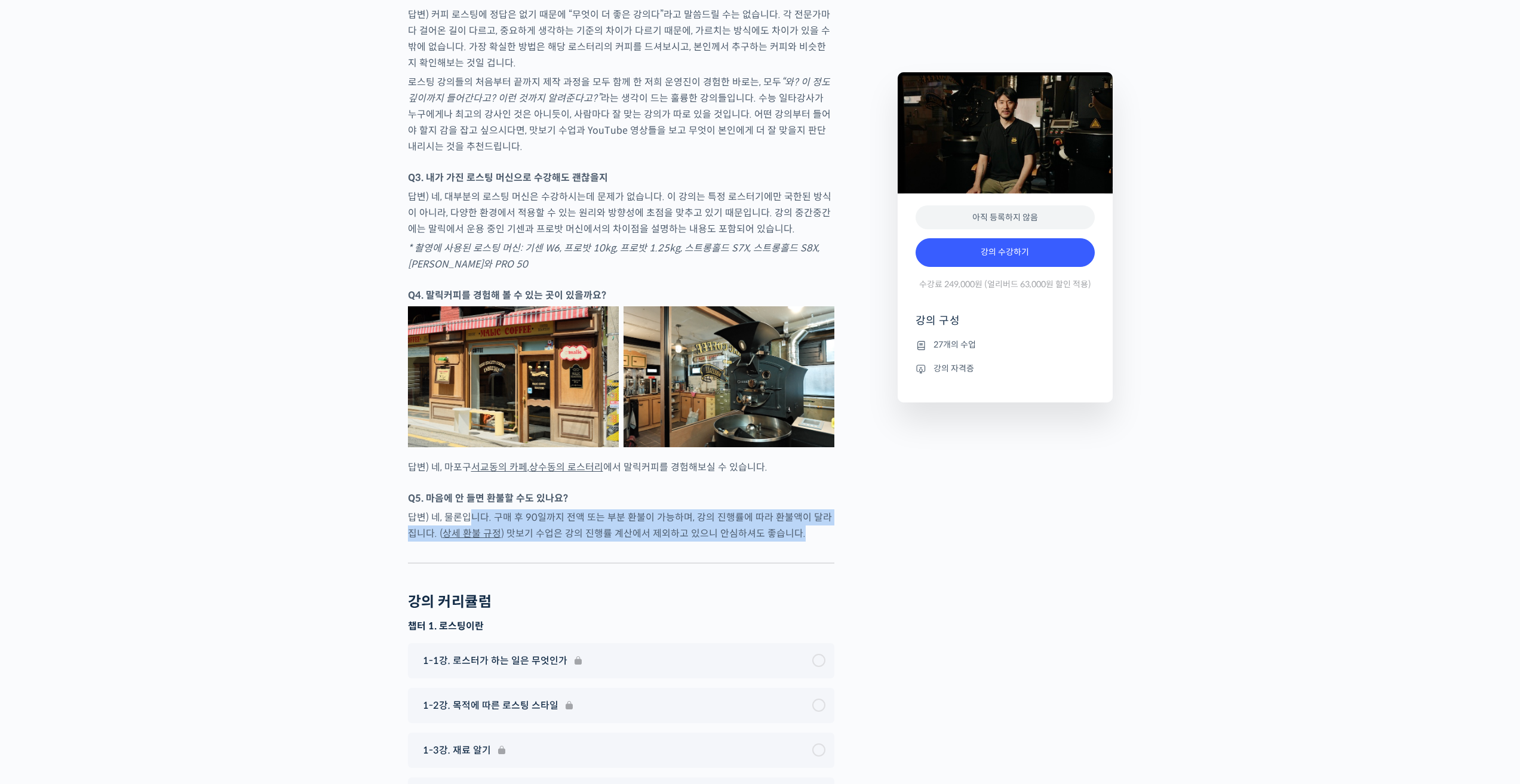
click at [471, 538] on p "답변) 네, 물론입니다. 구매 후 90일까지 전액 또는 부분 환불이 가능하며, 강의 진행률에 따라 환불액이 달라집니다. ( 상세 환불 규정 )…" at bounding box center [621, 526] width 426 height 33
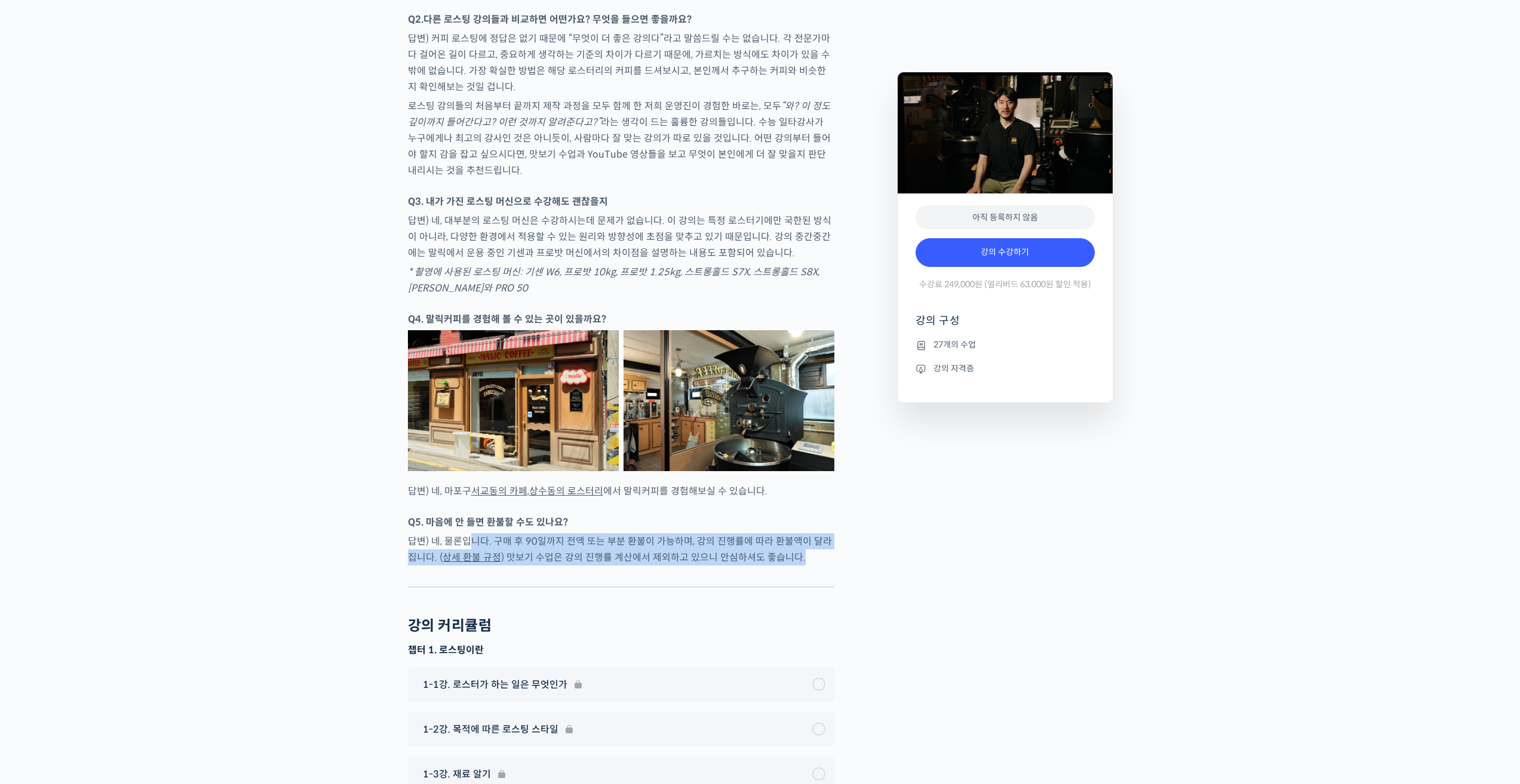
scroll to position [3831, 0]
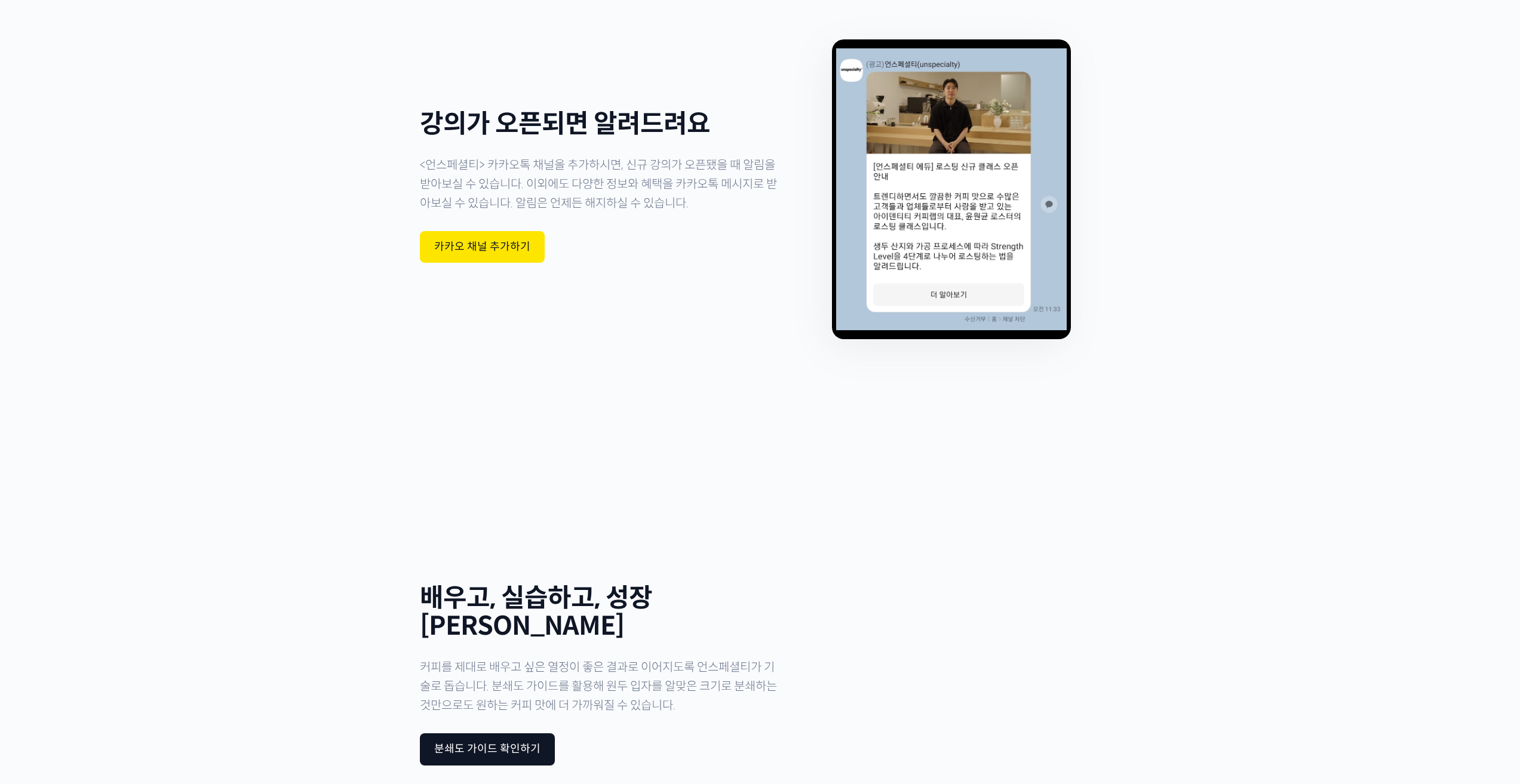
scroll to position [3584, 0]
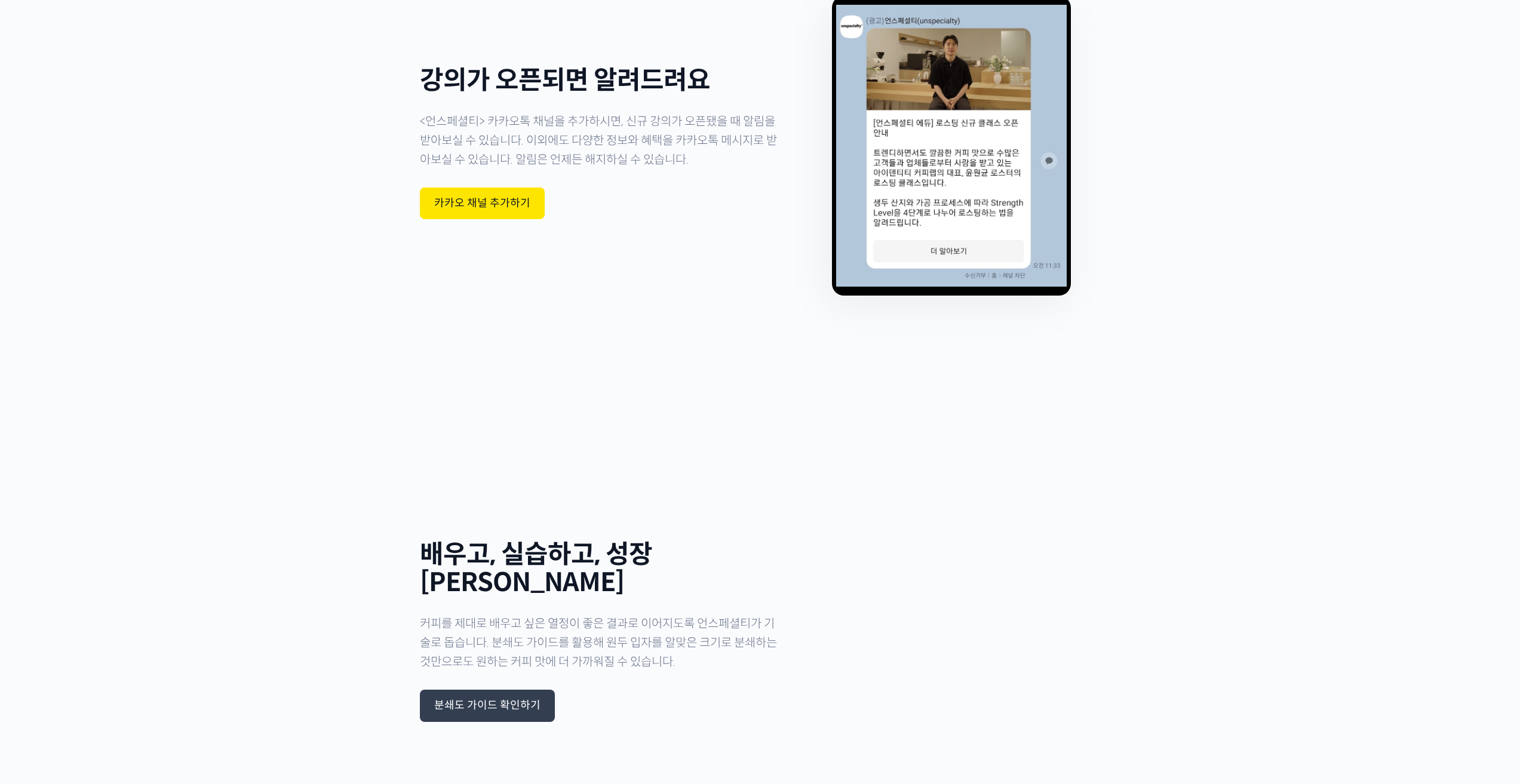
click at [513, 699] on div "분쇄도 가이드 확인하기" at bounding box center [487, 706] width 106 height 13
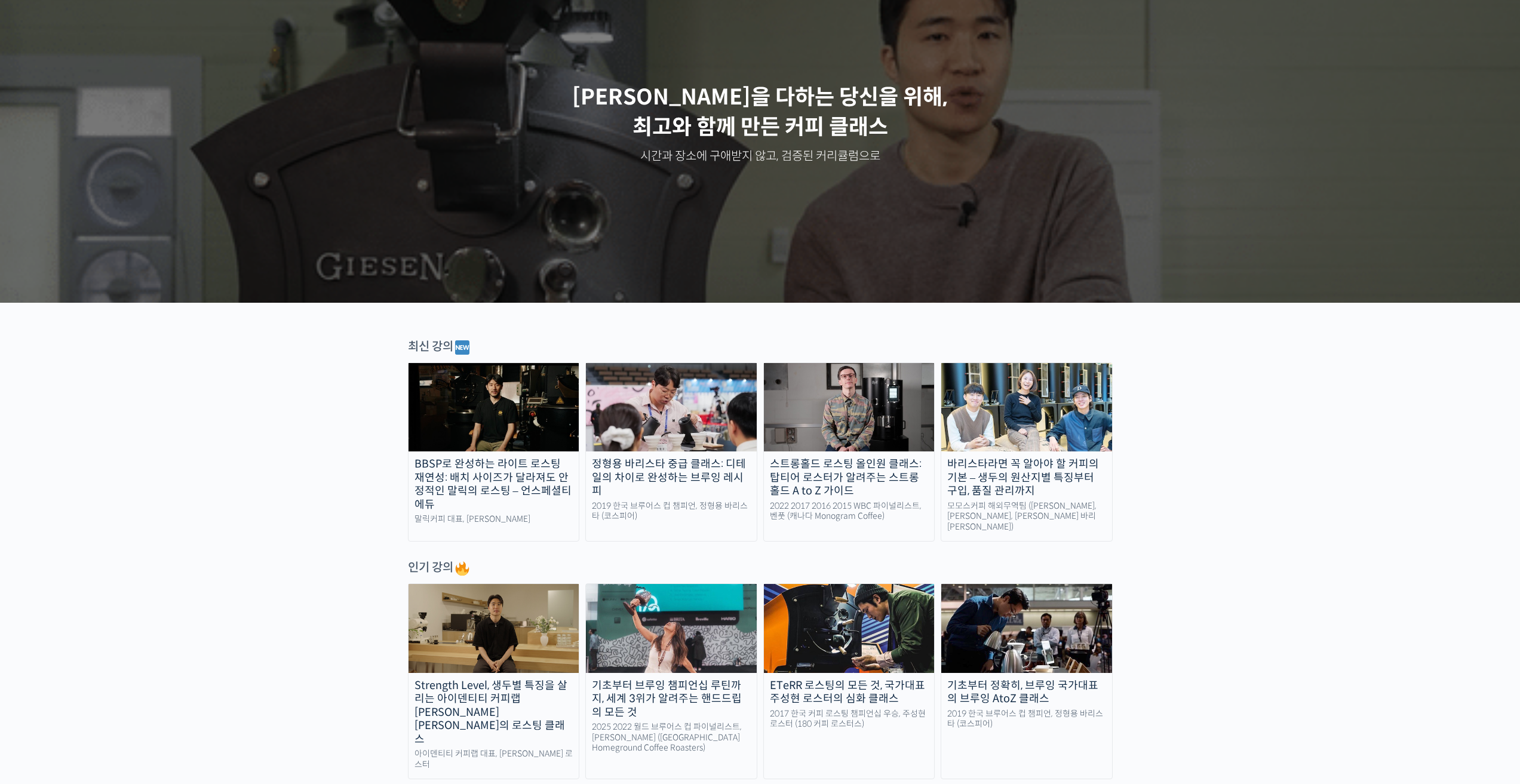
scroll to position [120, 0]
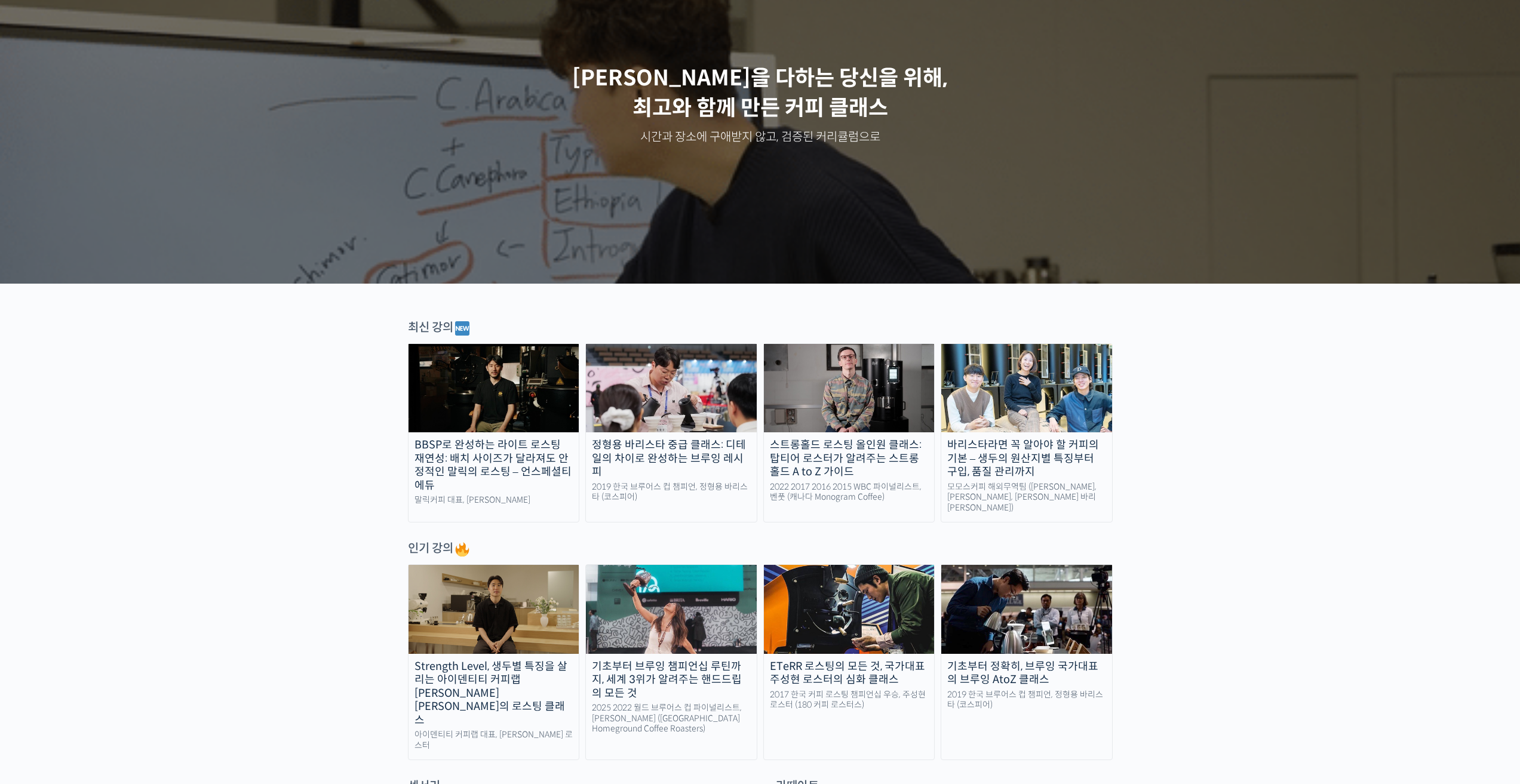
click at [510, 399] on img at bounding box center [494, 388] width 171 height 88
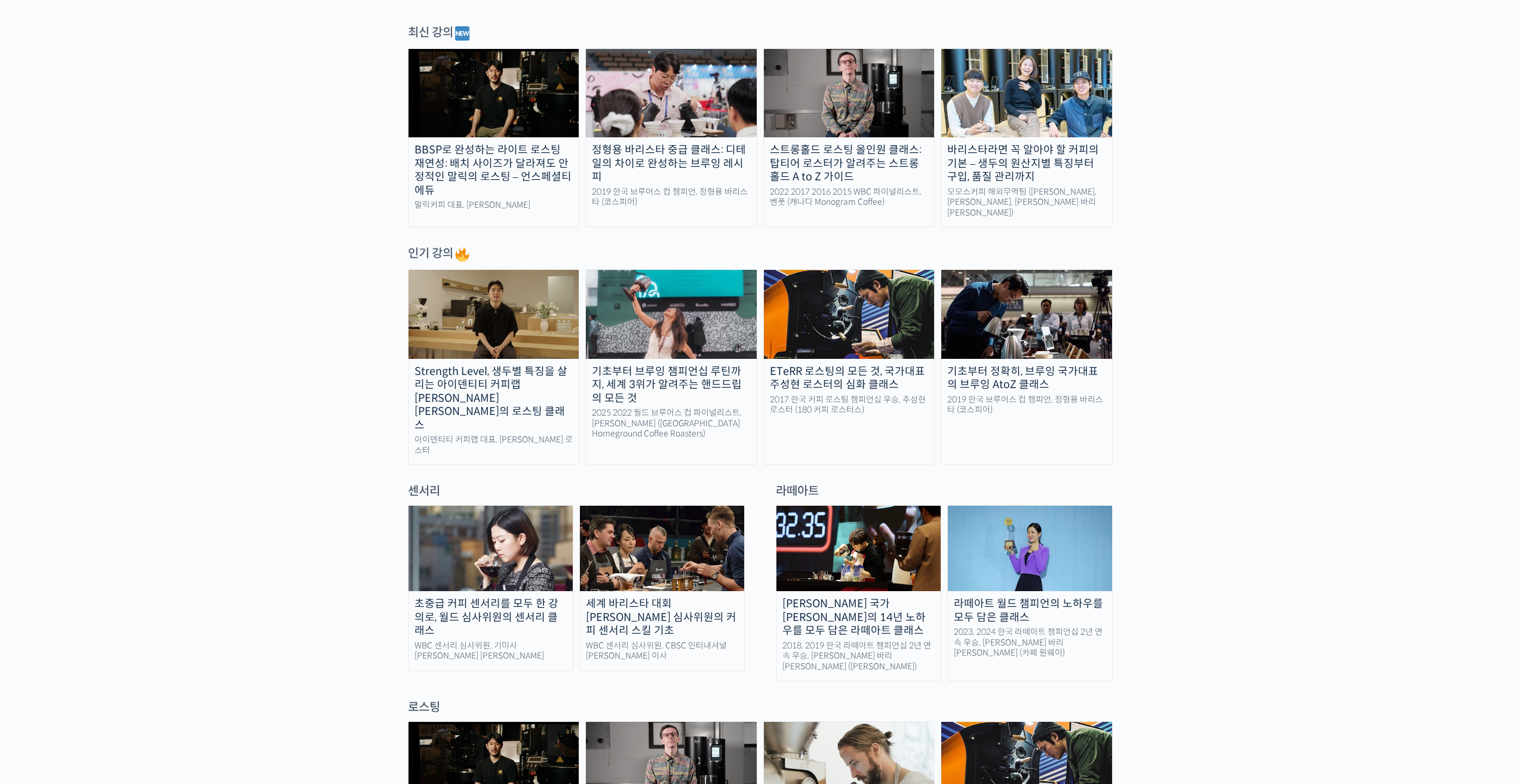
scroll to position [418, 0]
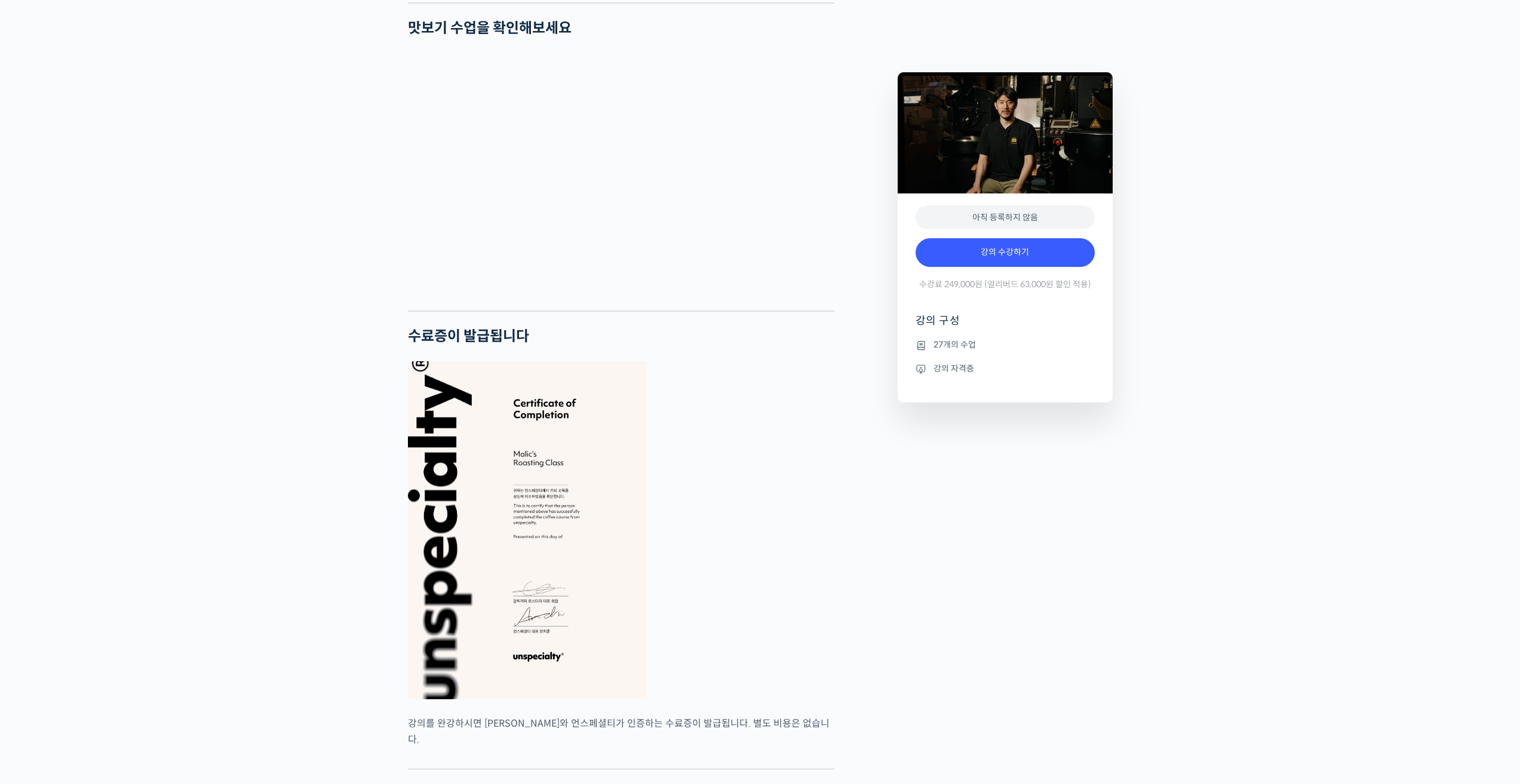
scroll to position [3107, 0]
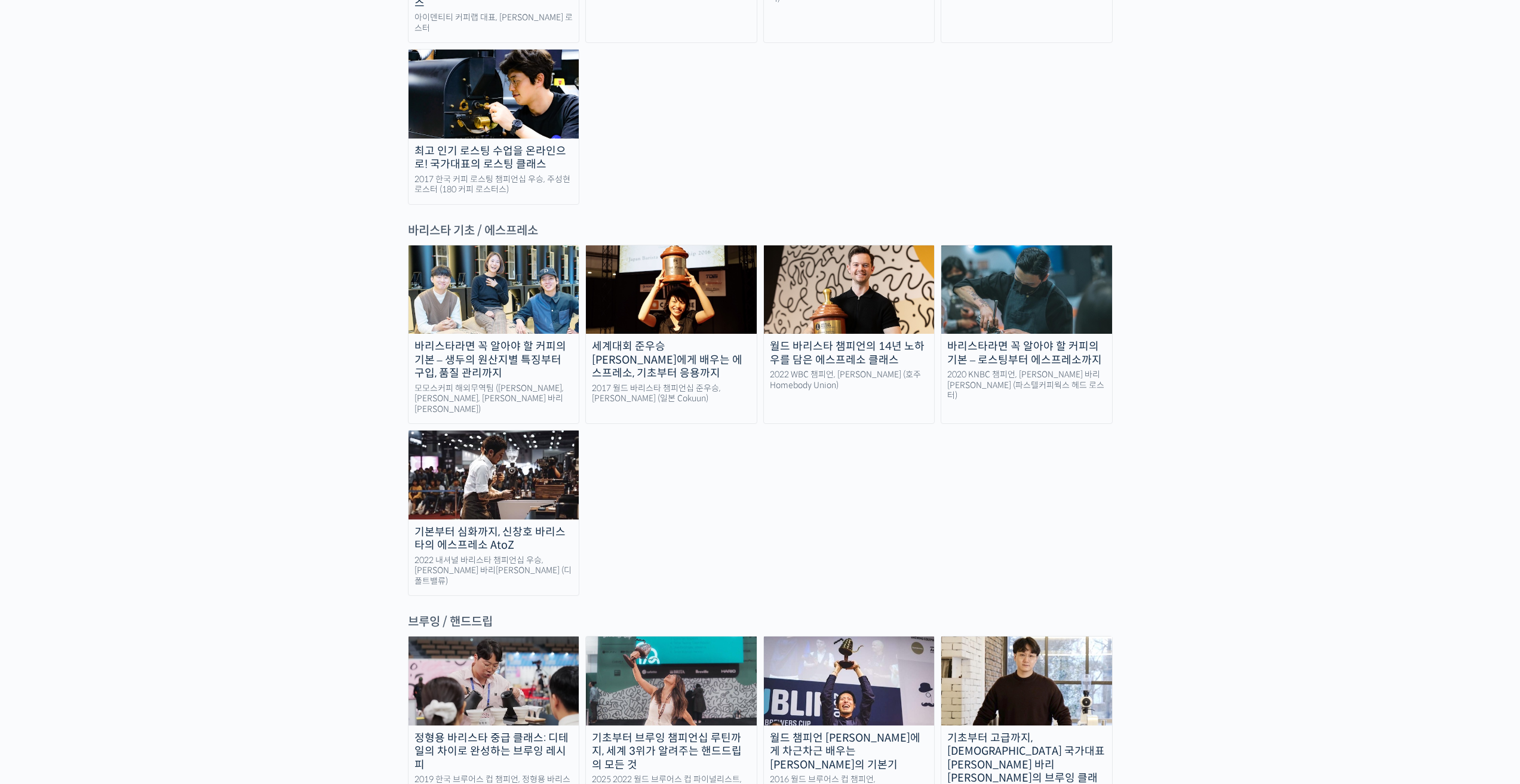
scroll to position [1613, 0]
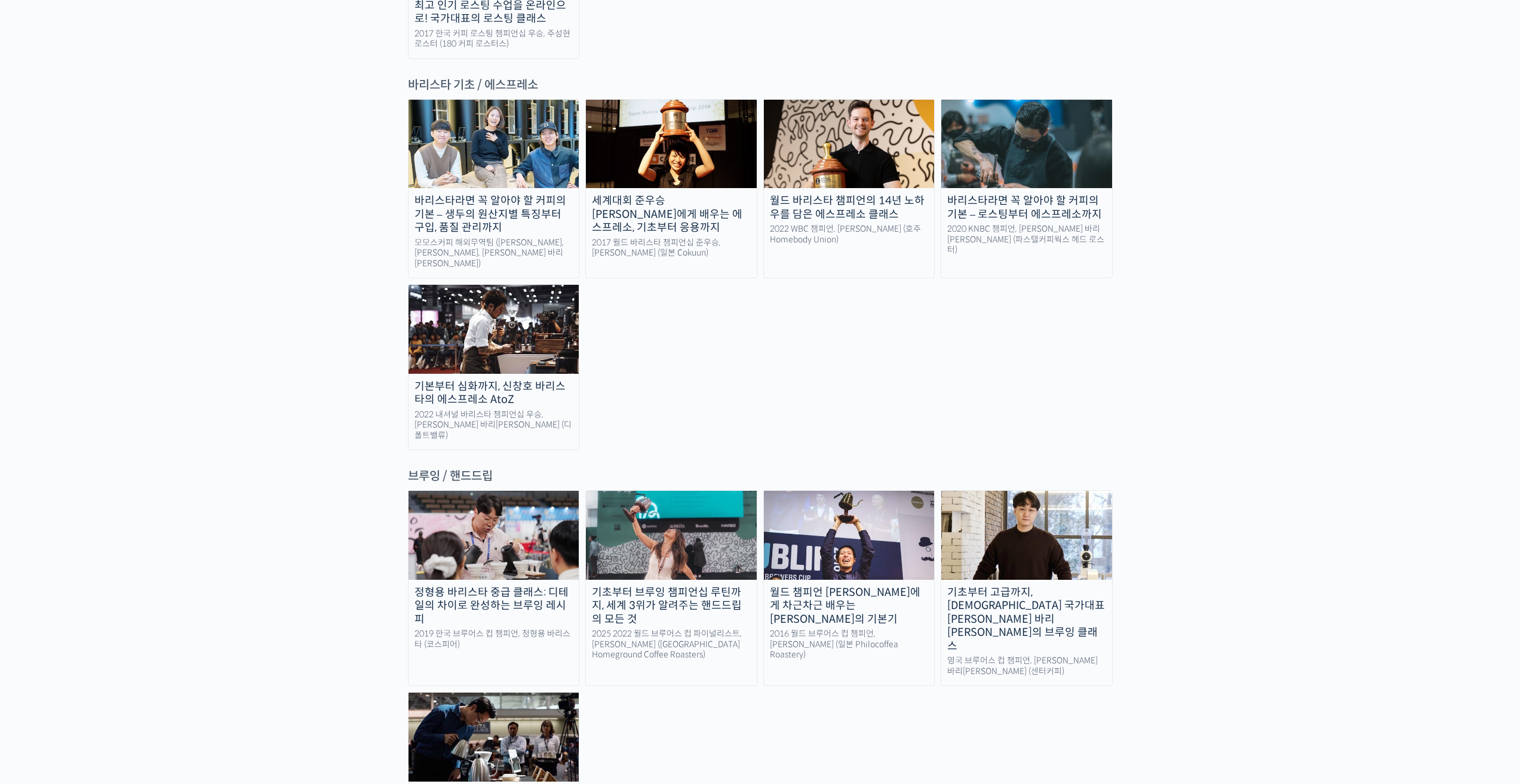
click at [826, 491] on img at bounding box center [850, 535] width 171 height 88
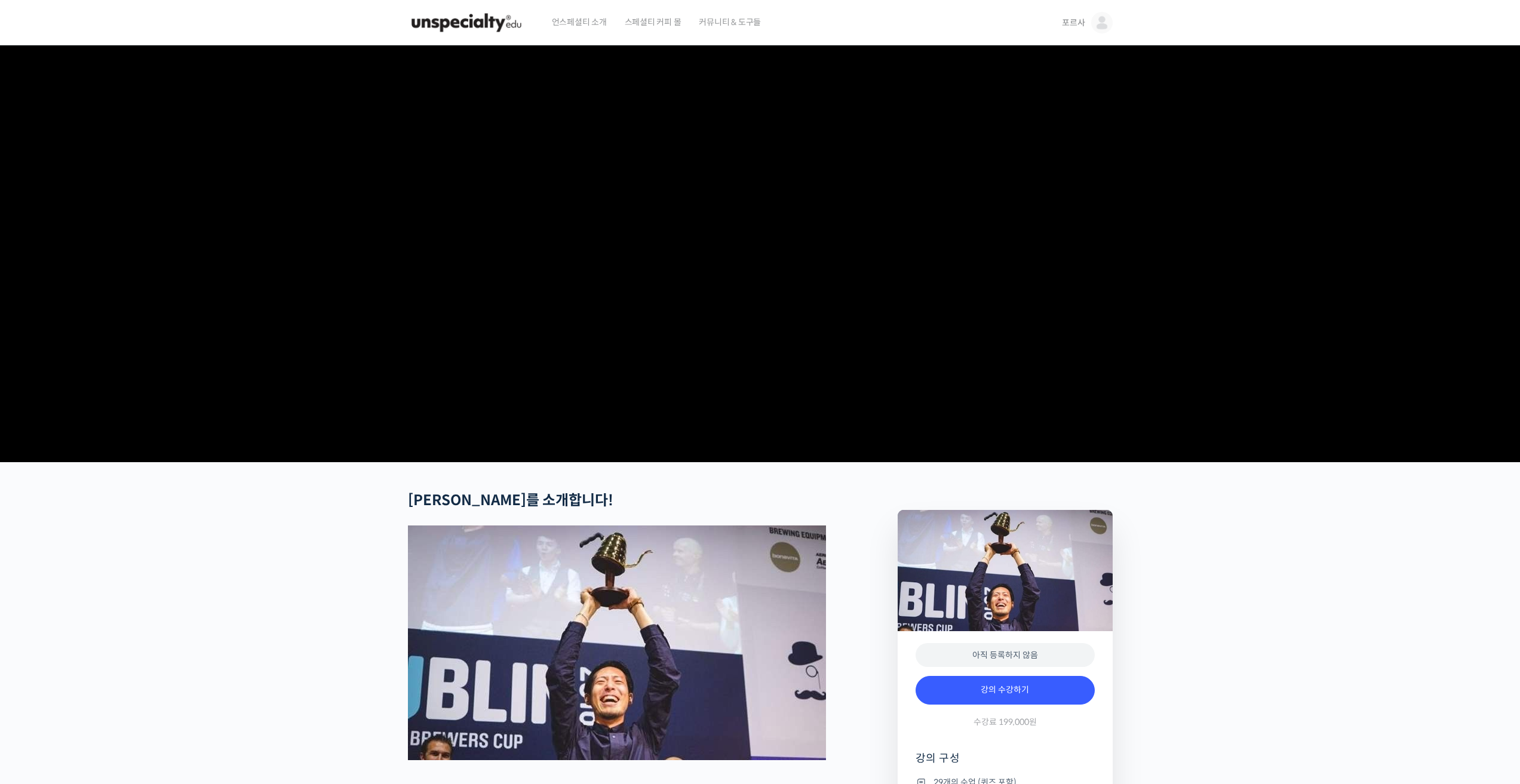
click at [693, 408] on video at bounding box center [760, 252] width 705 height 412
click at [713, 457] on video at bounding box center [760, 252] width 705 height 412
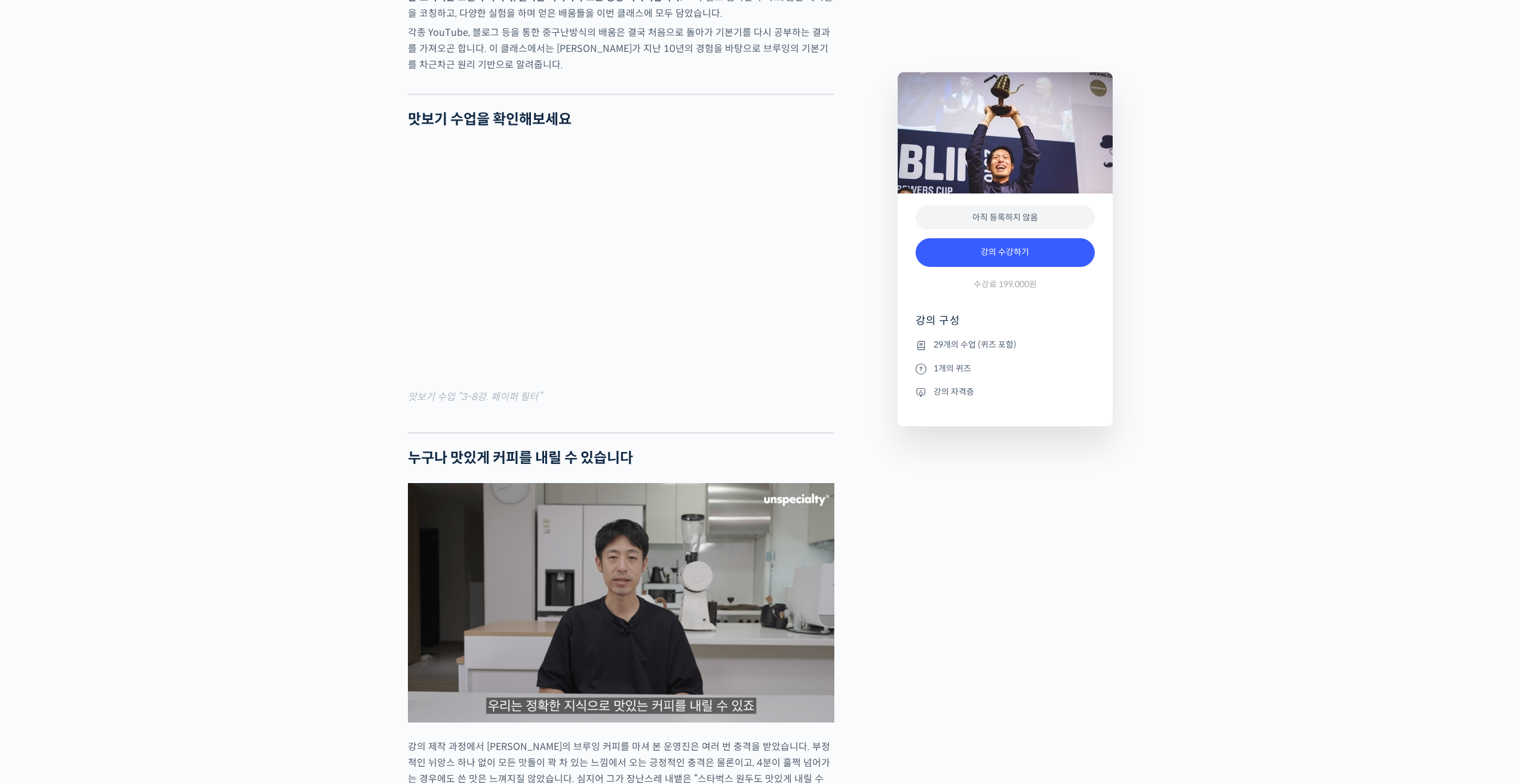
scroll to position [1553, 0]
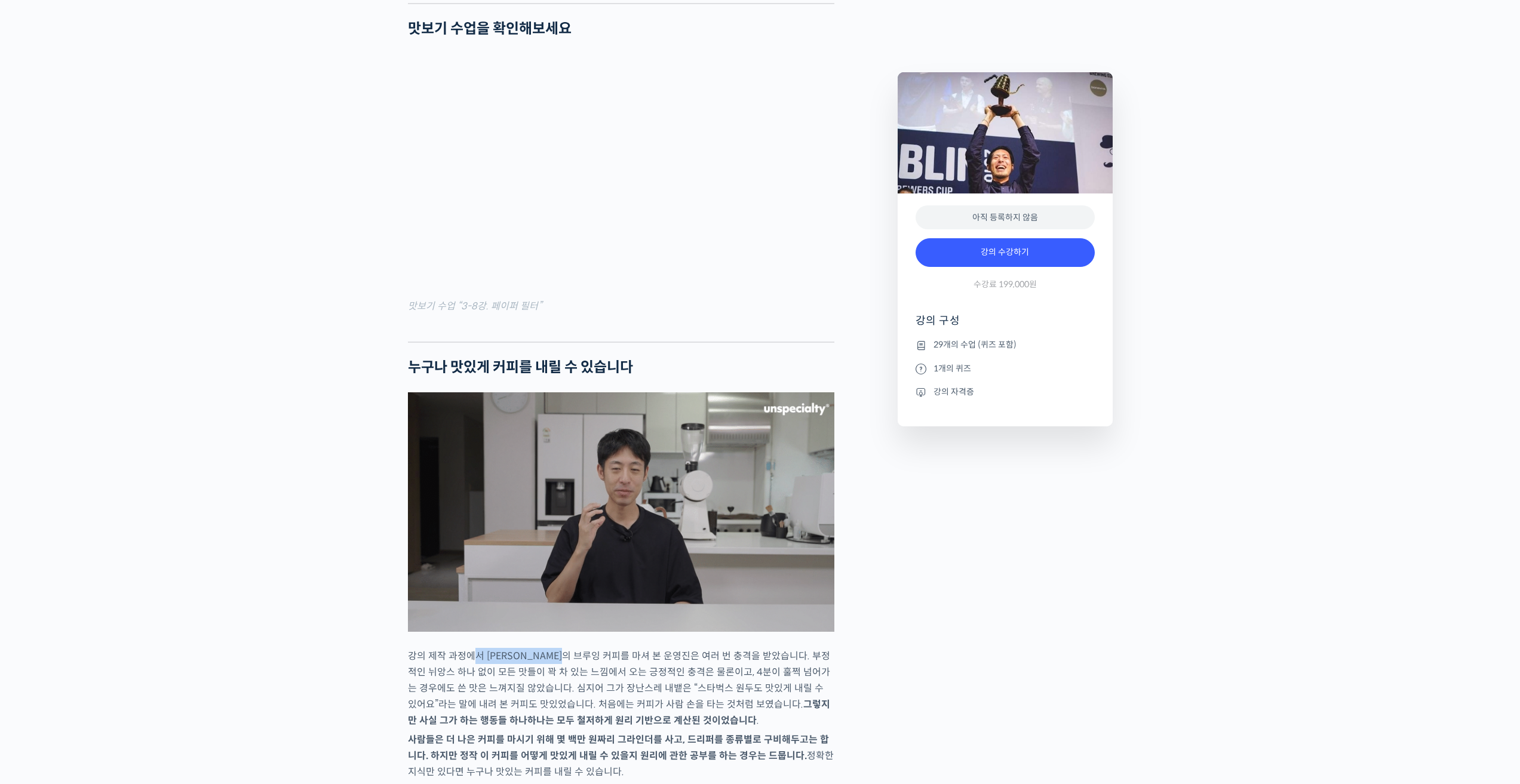
drag, startPoint x: 472, startPoint y: 668, endPoint x: 582, endPoint y: 676, distance: 110.3
click at [582, 676] on p "강의 제작 과정에서 [PERSON_NAME]의 브루잉 커피를 마셔 본 운영진은 여러 번 충격을 받았습니다. 부정적인 뉘앙스 하나 없이 모든 맛…" at bounding box center [621, 688] width 426 height 81
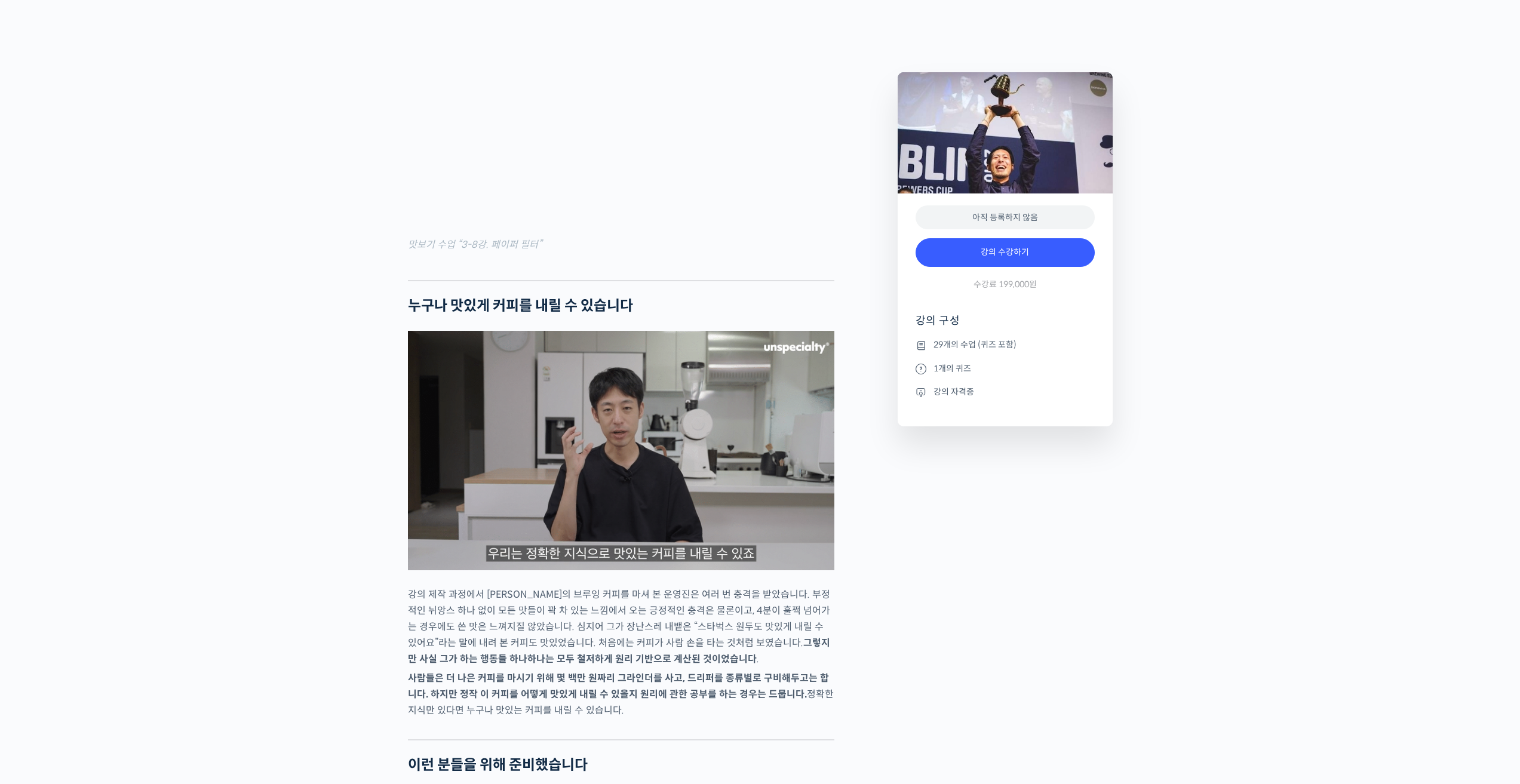
scroll to position [1613, 0]
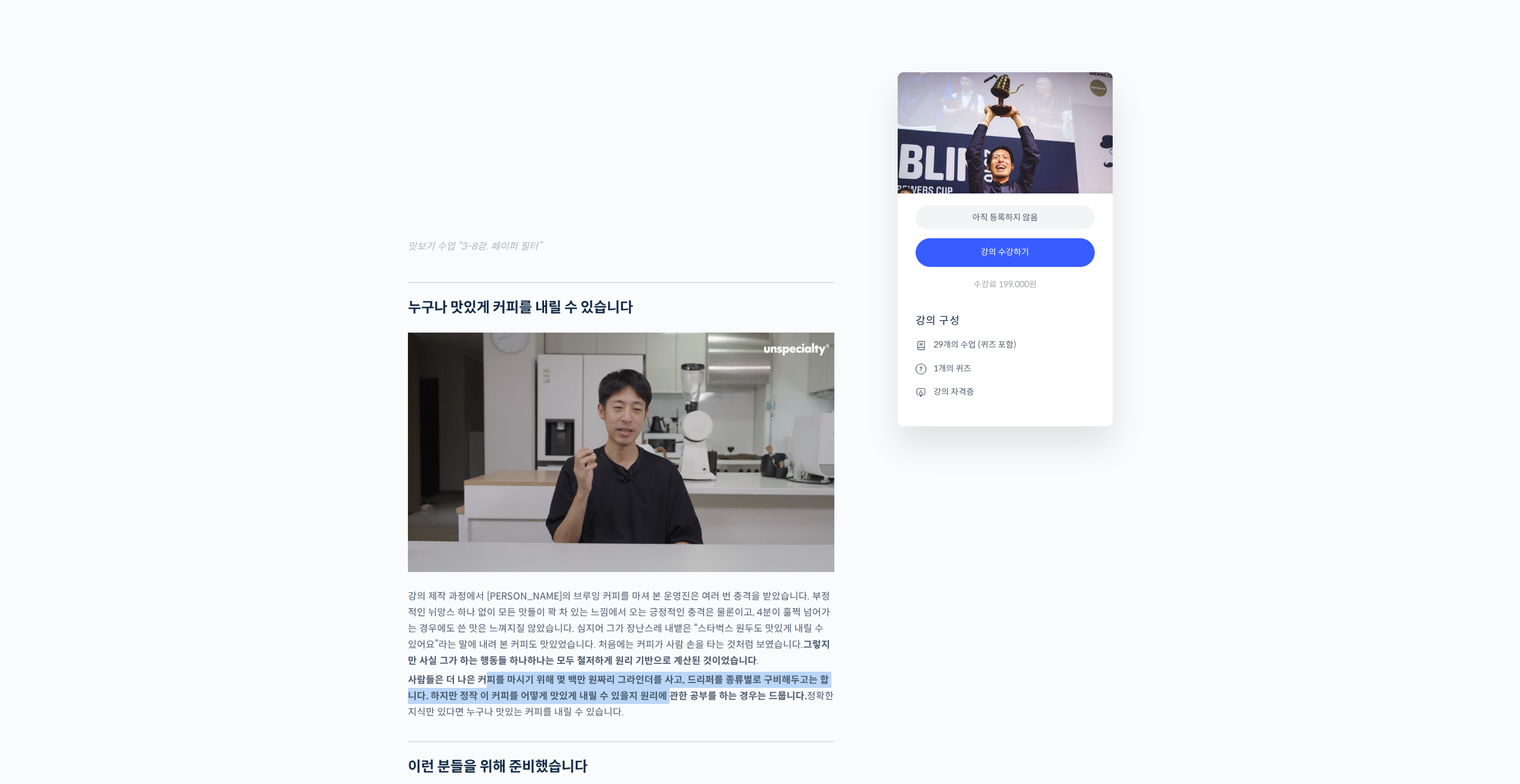
drag, startPoint x: 487, startPoint y: 698, endPoint x: 658, endPoint y: 716, distance: 171.9
click at [658, 716] on p "사람들은 더 나은 커피를 마시기 위해 몇 백만 원짜리 그라인더를 사고, 드리퍼를 종류별로 구비해두고는 합니다. 하지만 정작 이 커피를 어떻게 …" at bounding box center [621, 696] width 426 height 48
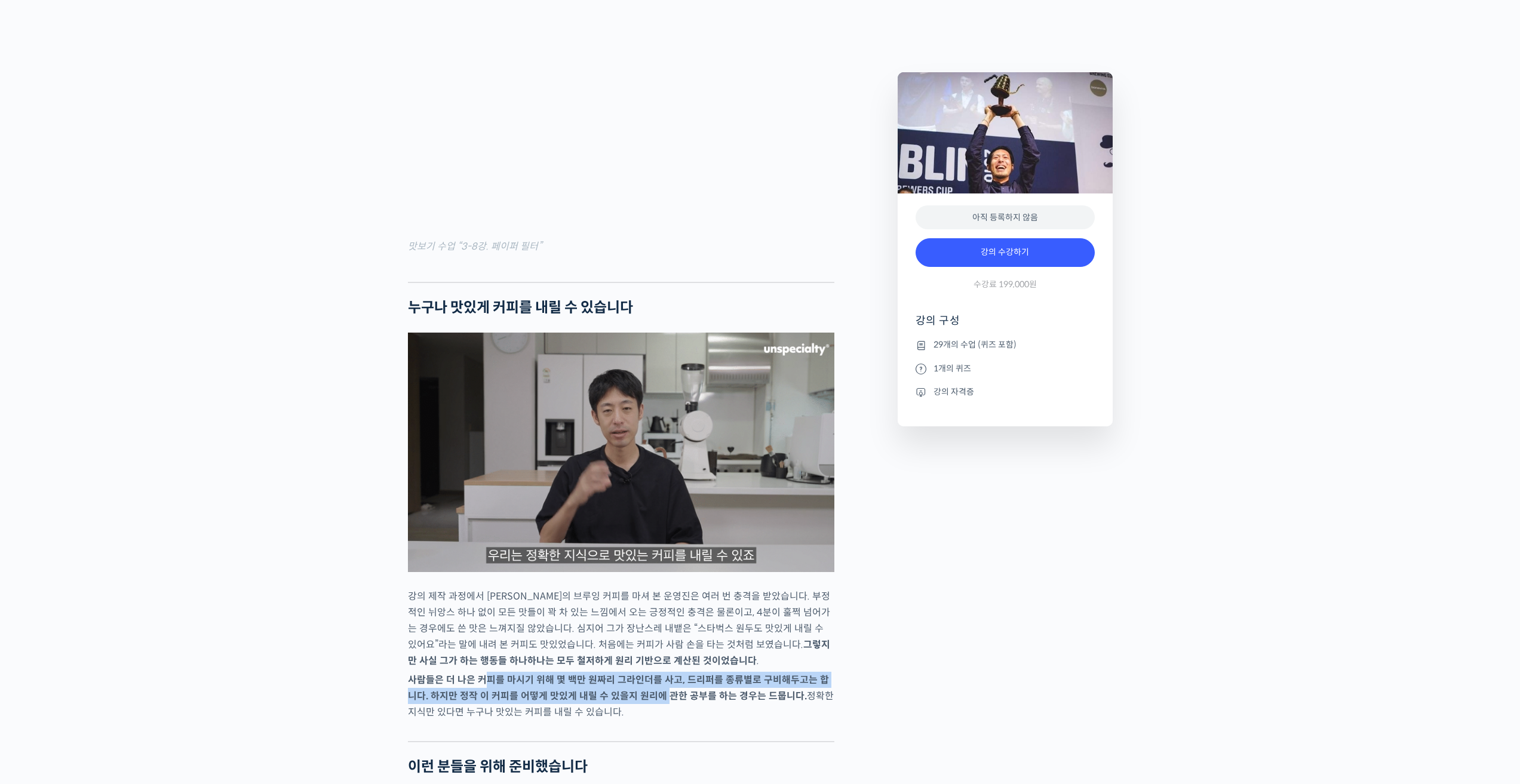
click at [658, 716] on p "사람들은 더 나은 커피를 마시기 위해 몇 백만 원짜리 그라인더를 사고, 드리퍼를 종류별로 구비해두고는 합니다. 하지만 정작 이 커피를 어떻게 …" at bounding box center [621, 696] width 426 height 48
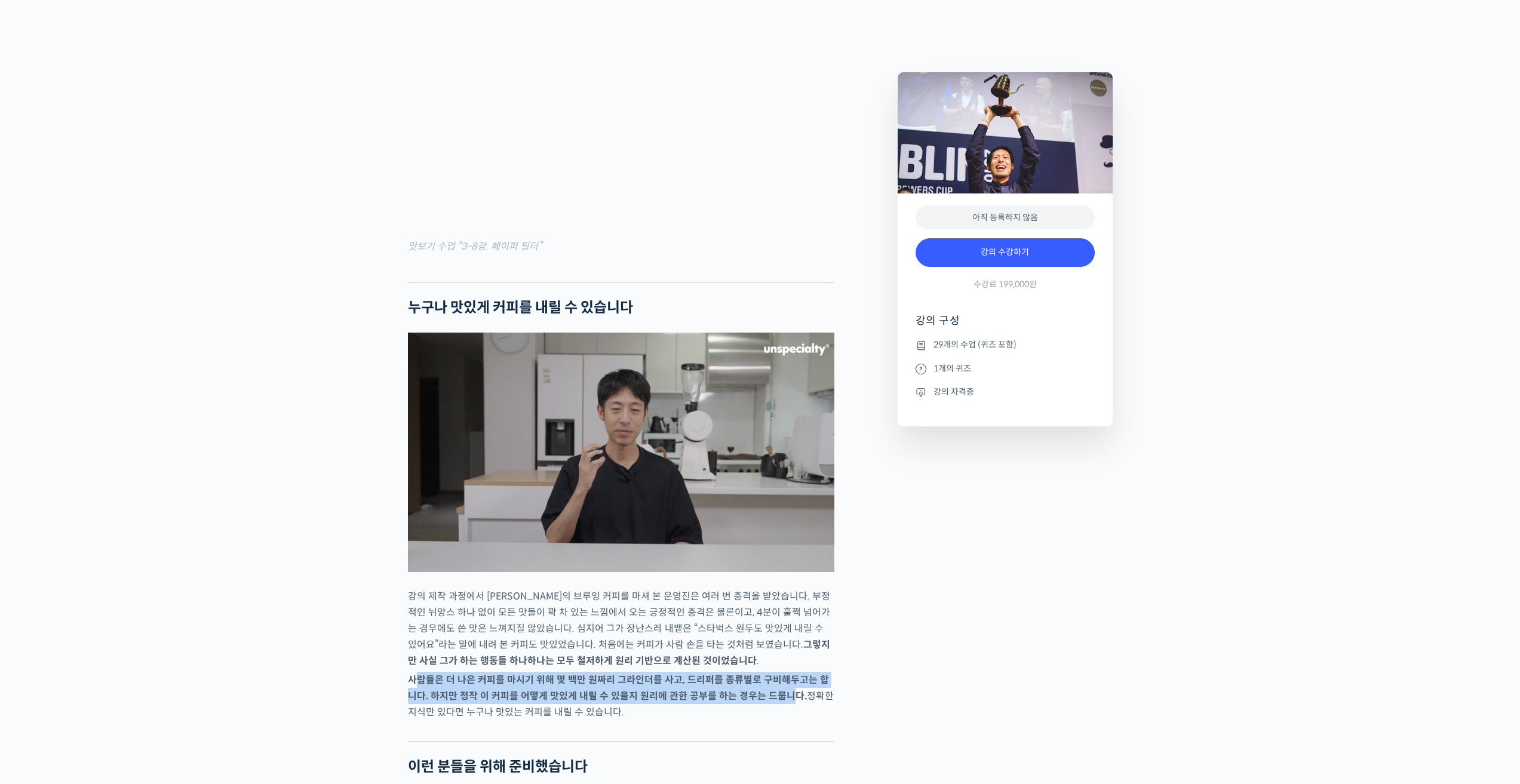
drag, startPoint x: 413, startPoint y: 692, endPoint x: 774, endPoint y: 707, distance: 361.3
click at [774, 703] on strong "사람들은 더 나은 커피를 마시기 위해 몇 백만 원짜리 그라인더를 사고, 드리퍼를 종류별로 구비해두고는 합니다. 하지만 정작 이 커피를 어떻게 …" at bounding box center [619, 688] width 421 height 29
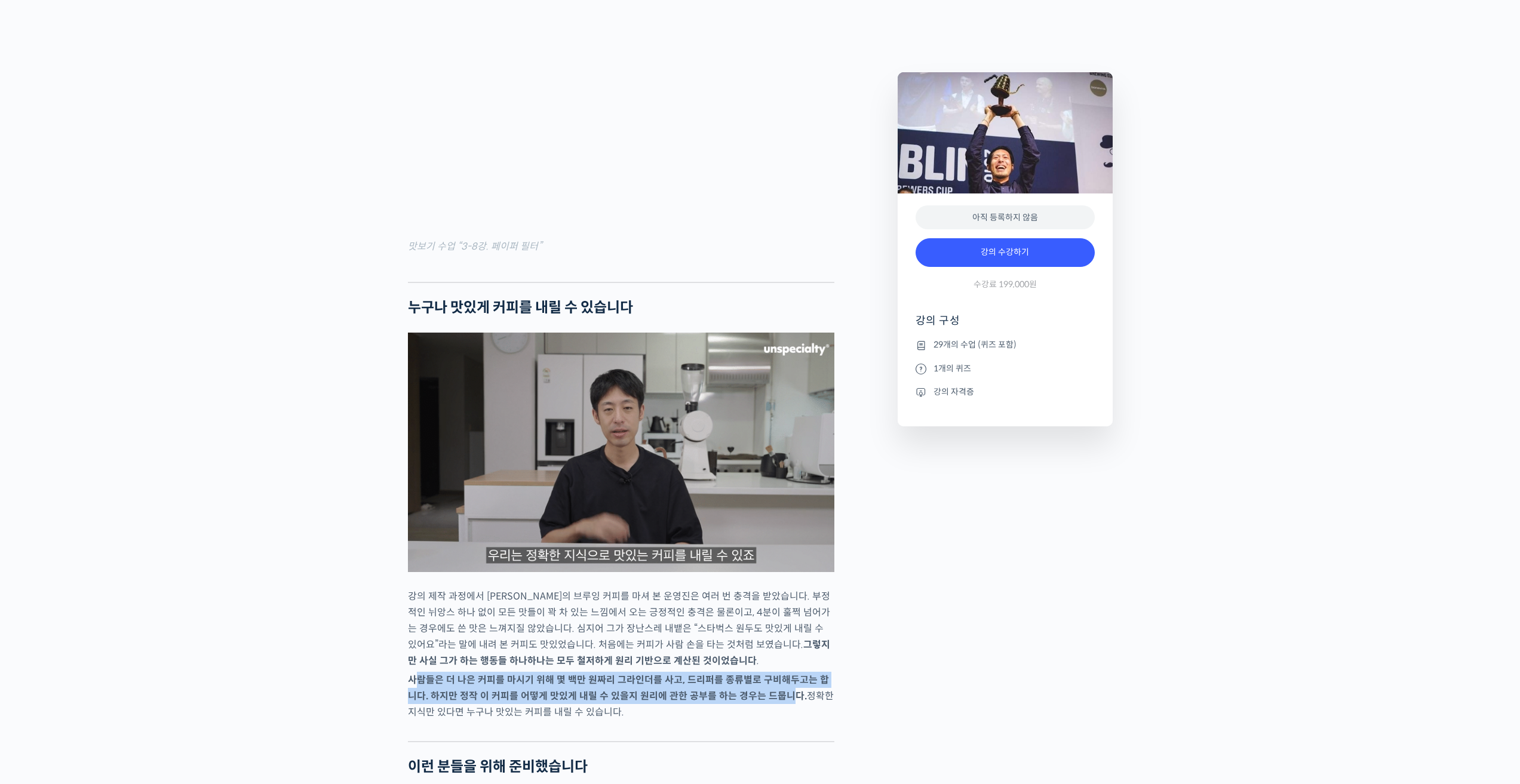
click at [774, 703] on strong "사람들은 더 나은 커피를 마시기 위해 몇 백만 원짜리 그라인더를 사고, 드리퍼를 종류별로 구비해두고는 합니다. 하지만 정작 이 커피를 어떻게 …" at bounding box center [619, 688] width 421 height 29
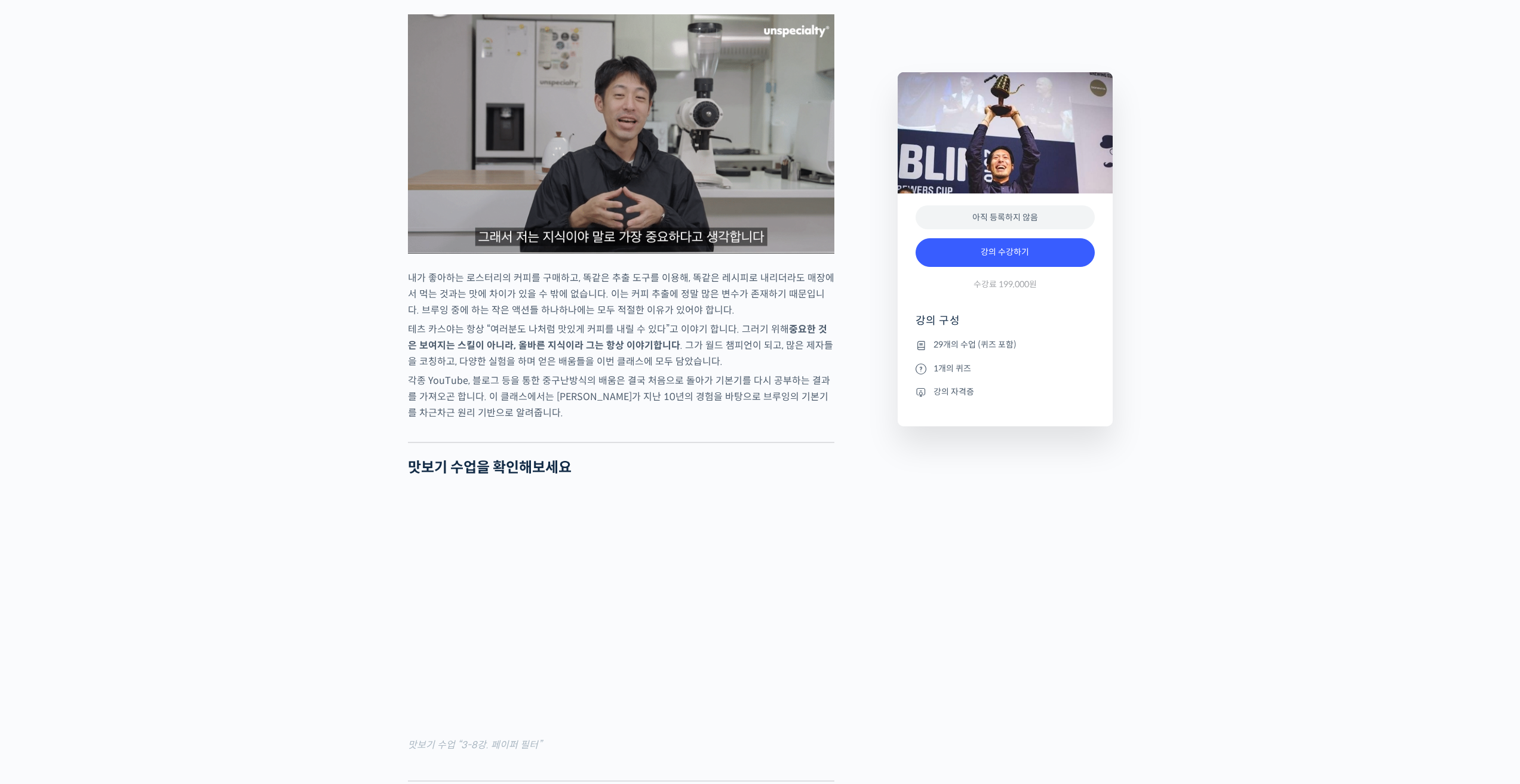
scroll to position [1254, 0]
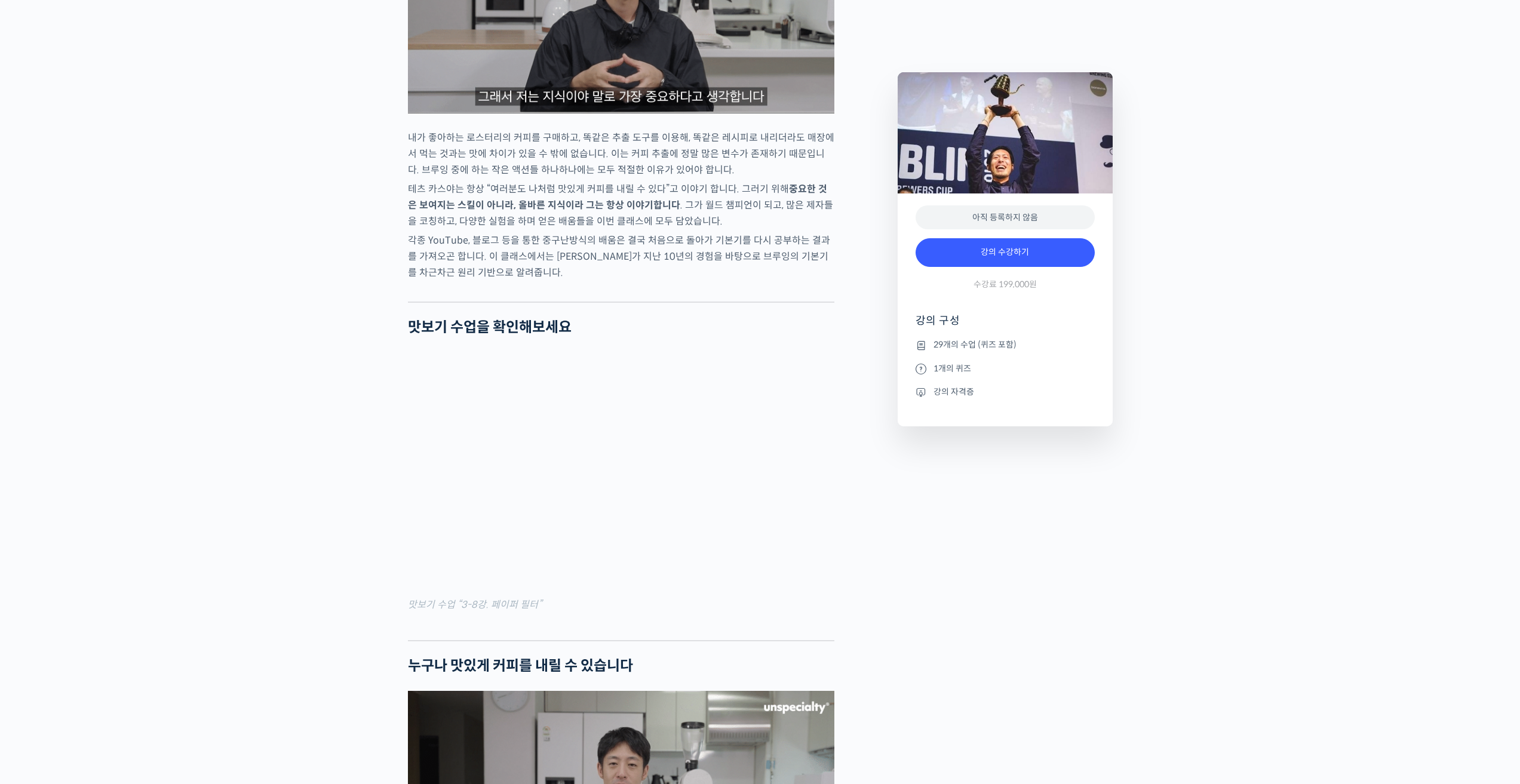
drag, startPoint x: 934, startPoint y: 372, endPoint x: 1006, endPoint y: 376, distance: 72.1
click at [1006, 376] on li "1개의 퀴즈" at bounding box center [1006, 368] width 179 height 15
drag, startPoint x: 958, startPoint y: 391, endPoint x: 939, endPoint y: 395, distance: 19.4
click at [939, 395] on li "강의 자격증" at bounding box center [1006, 392] width 179 height 15
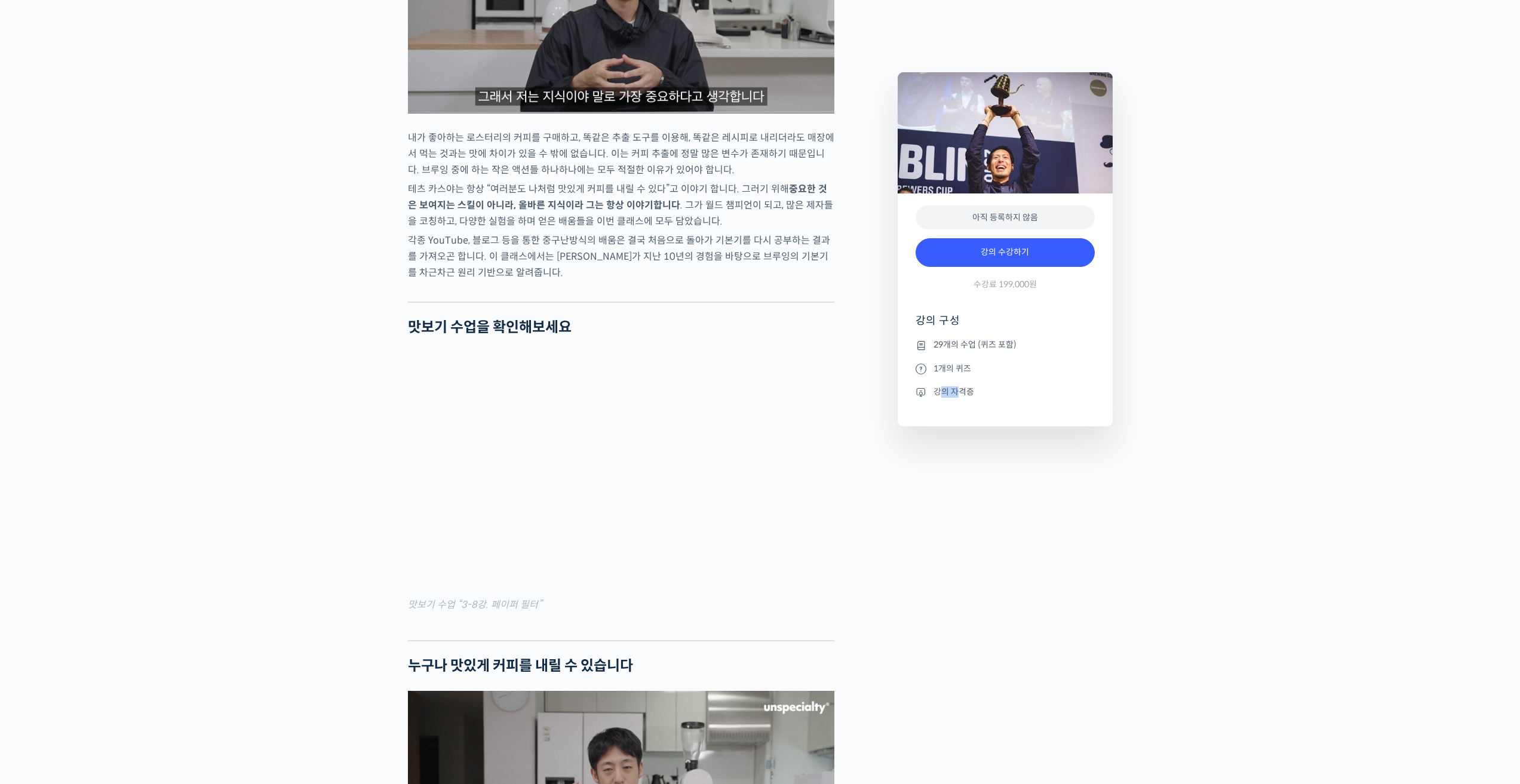
click at [939, 395] on li "강의 자격증" at bounding box center [1006, 392] width 179 height 15
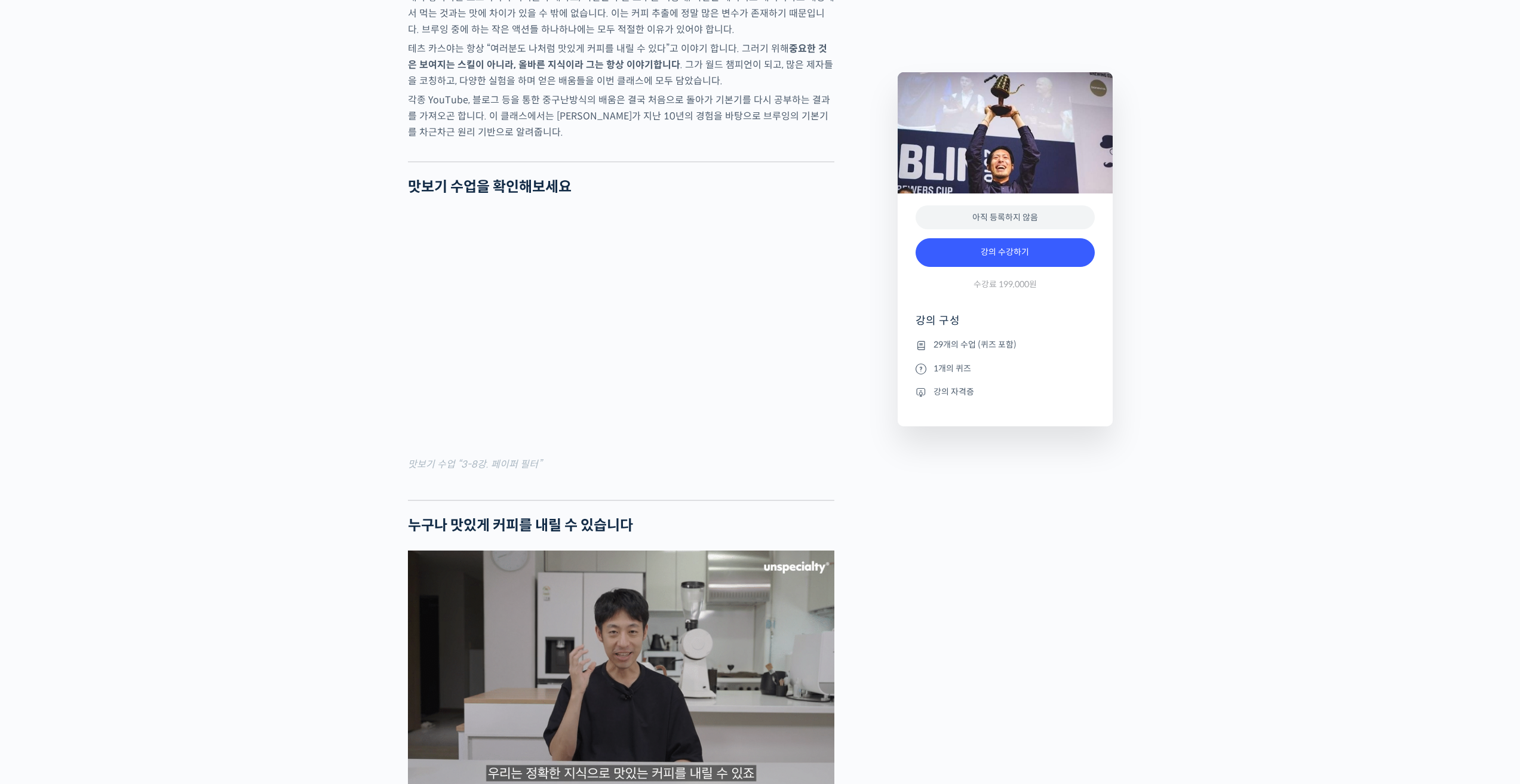
scroll to position [1374, 0]
